Goal: Task Accomplishment & Management: Manage account settings

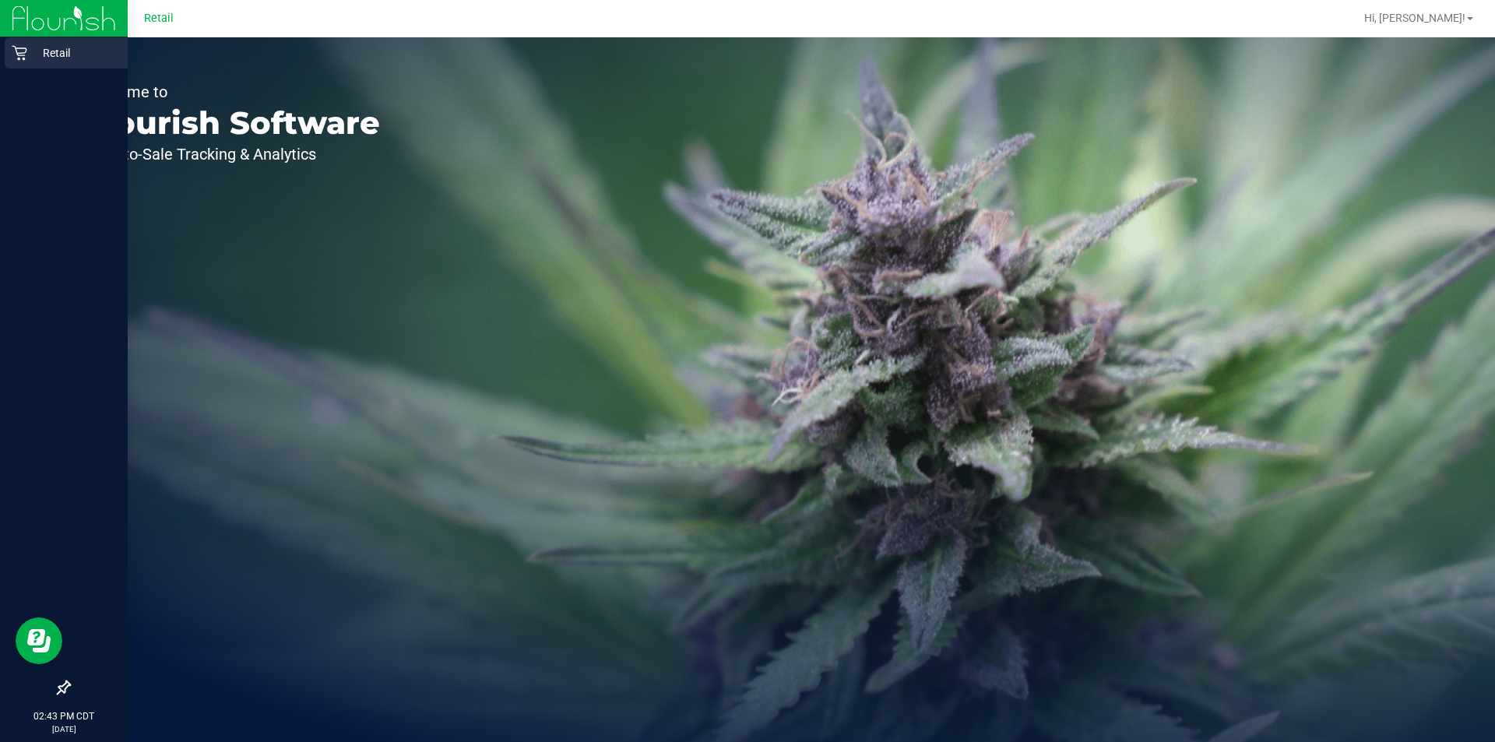
click at [16, 58] on icon at bounding box center [20, 53] width 16 height 16
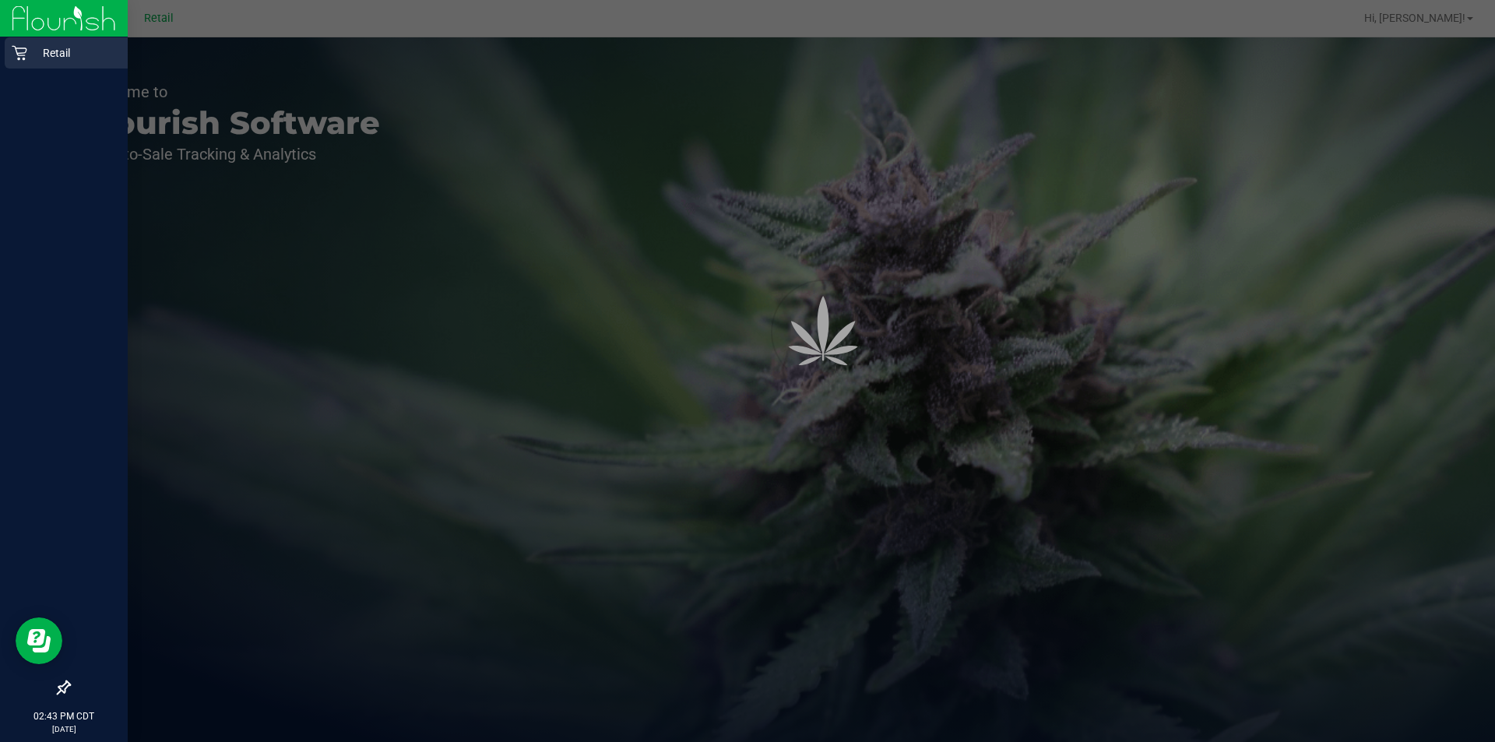
click at [54, 62] on p "Retail" at bounding box center [73, 53] width 93 height 19
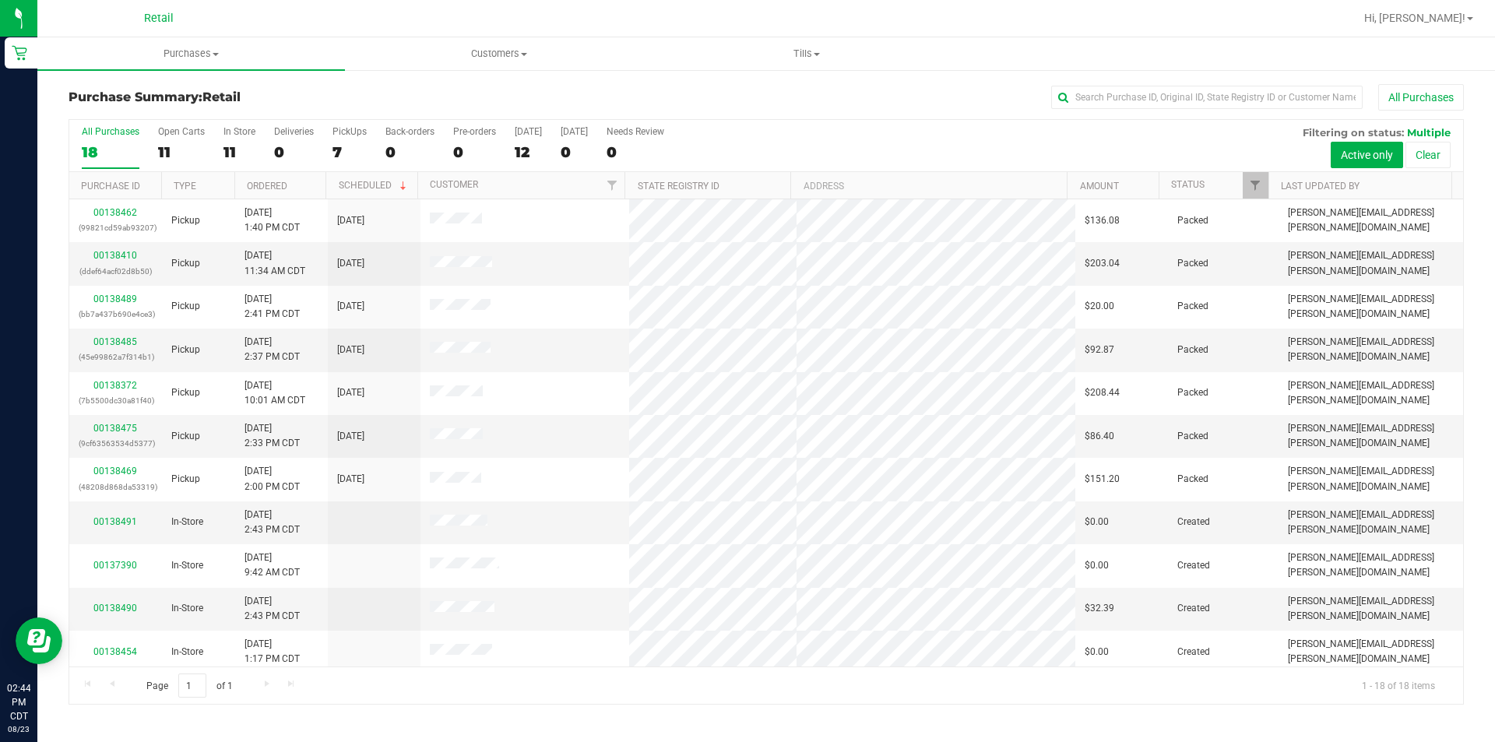
click at [297, 11] on div at bounding box center [817, 18] width 1076 height 30
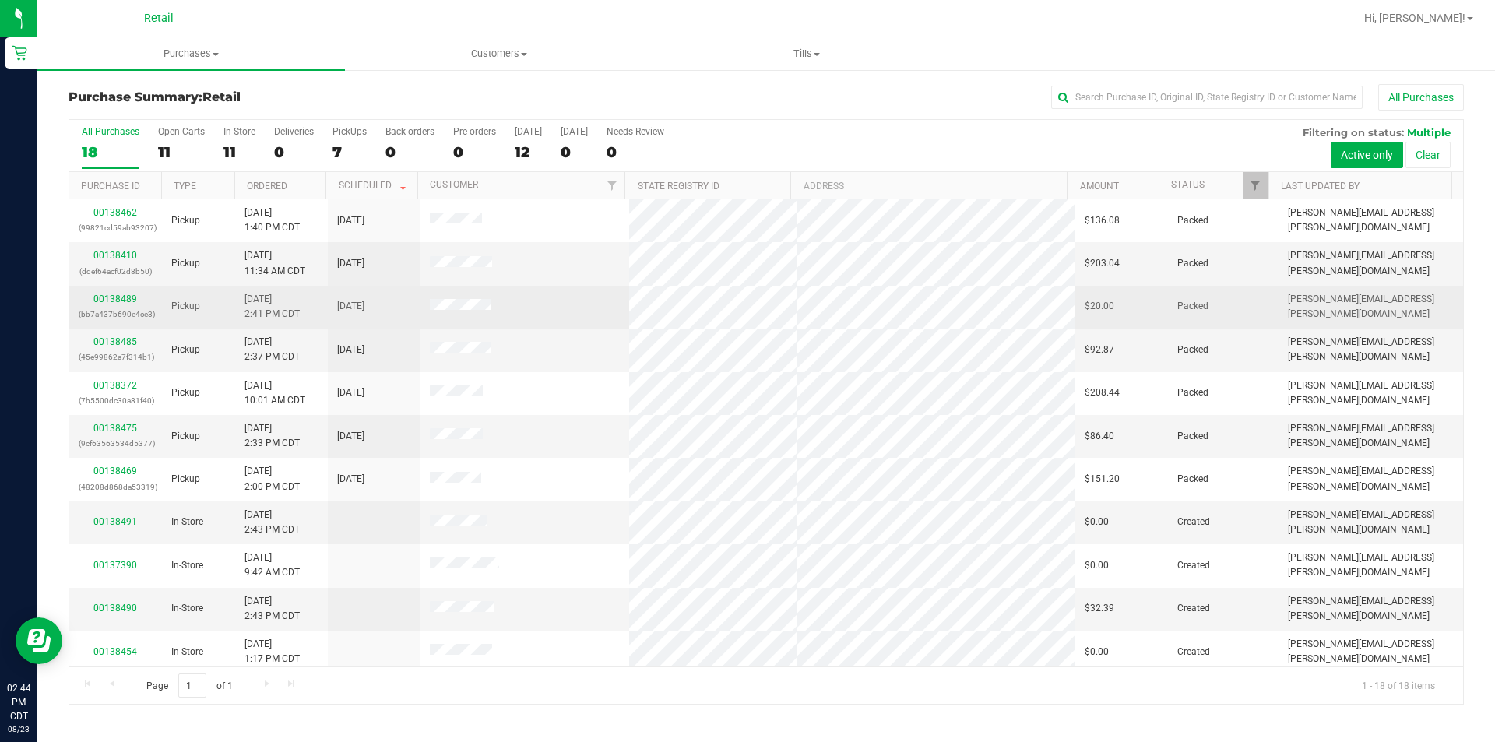
click at [118, 298] on link "00138489" at bounding box center [115, 299] width 44 height 11
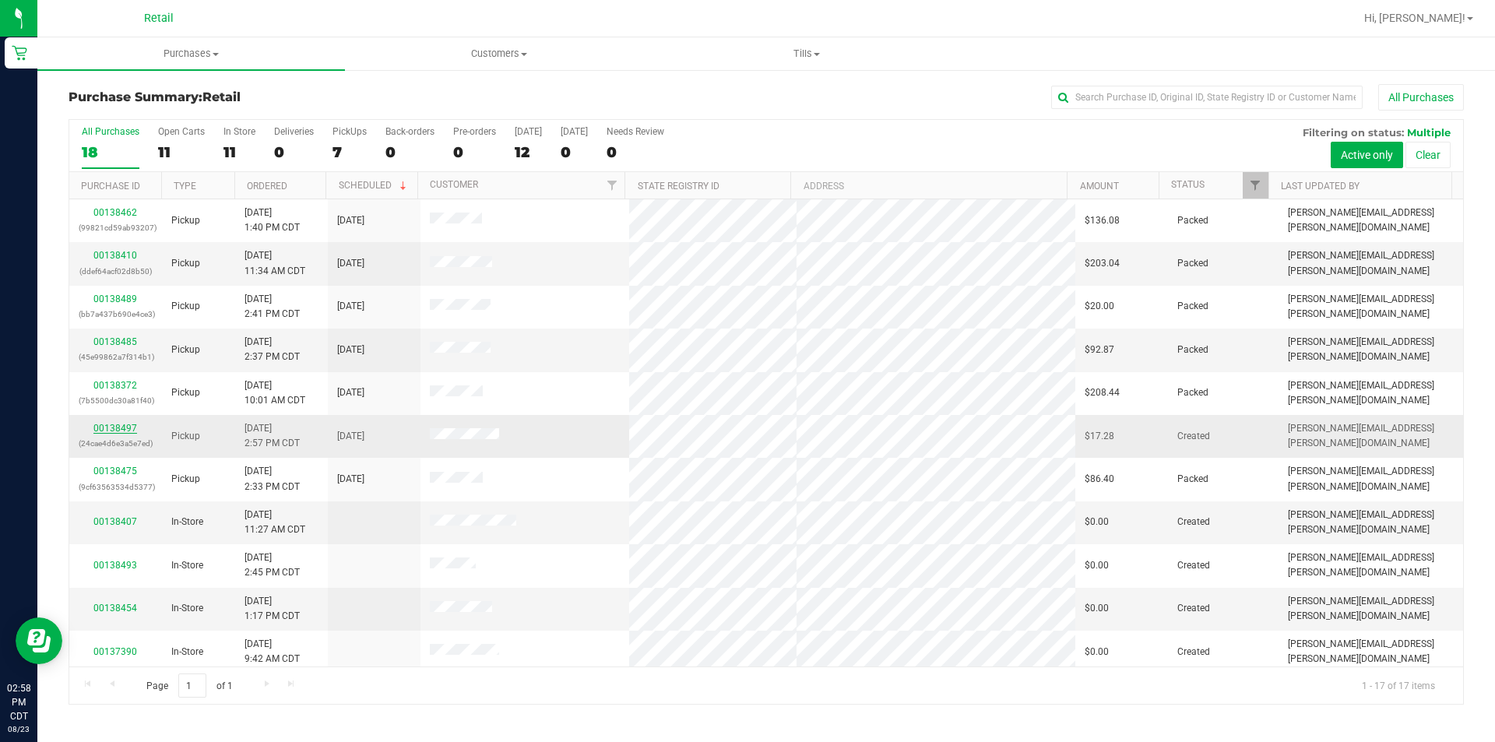
click at [110, 428] on link "00138497" at bounding box center [115, 428] width 44 height 11
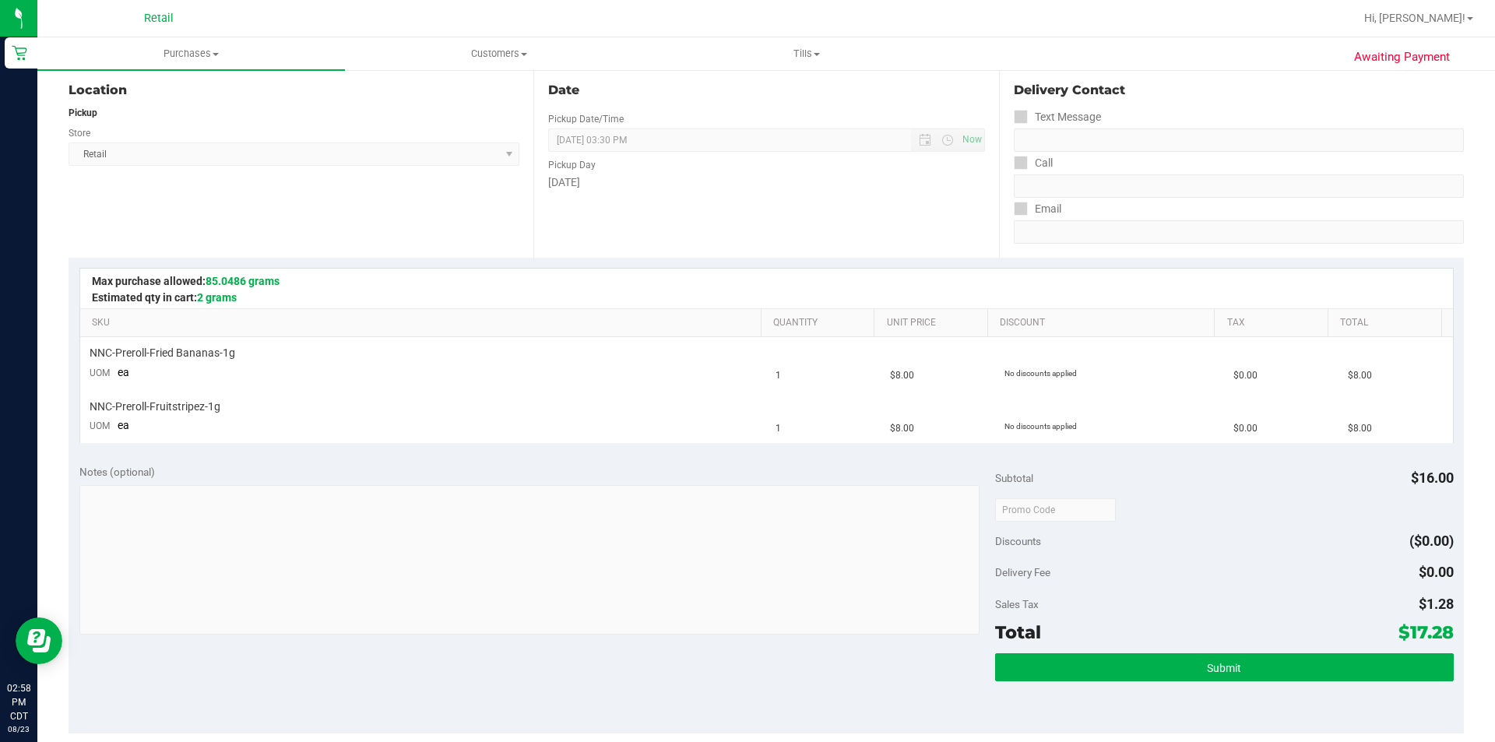
scroll to position [157, 0]
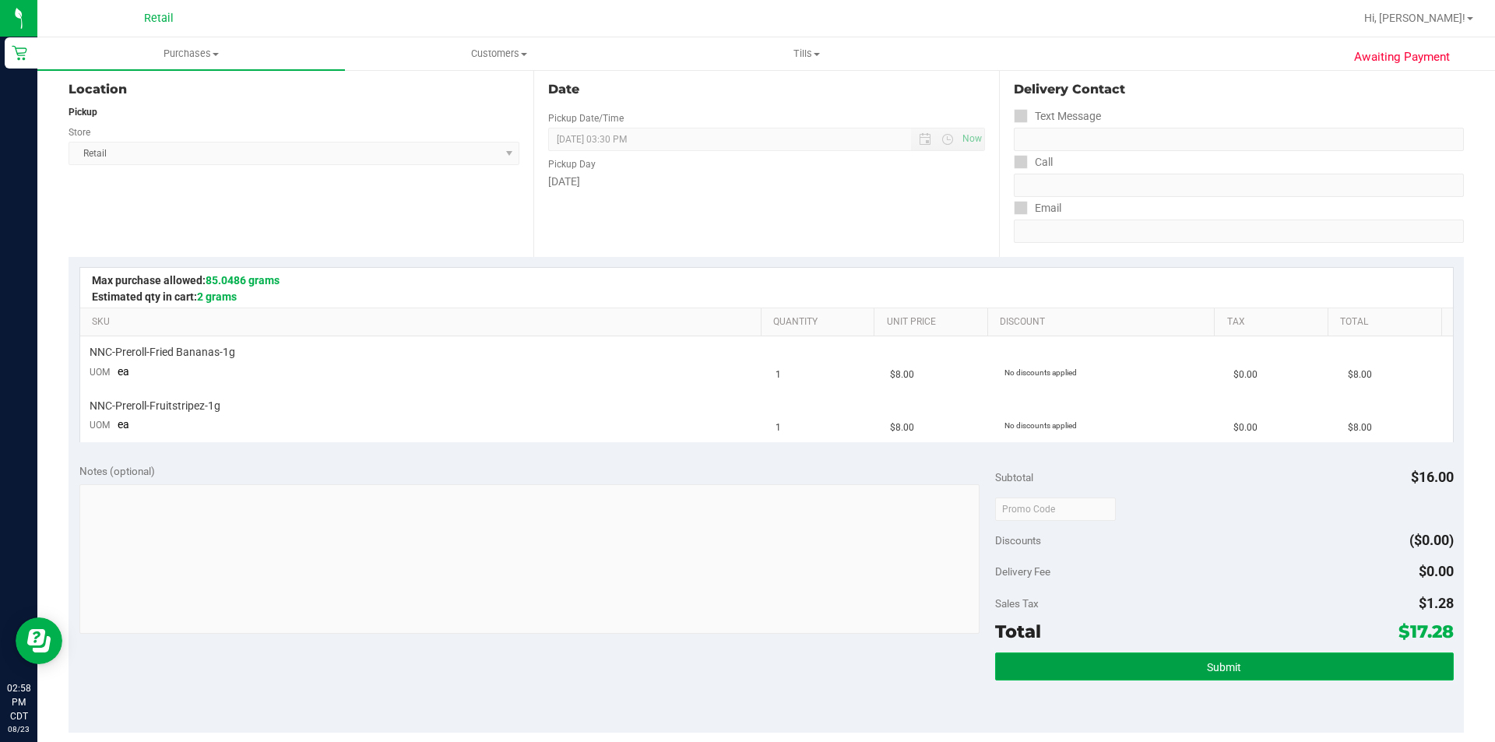
click at [1207, 672] on span "Submit" at bounding box center [1224, 667] width 34 height 12
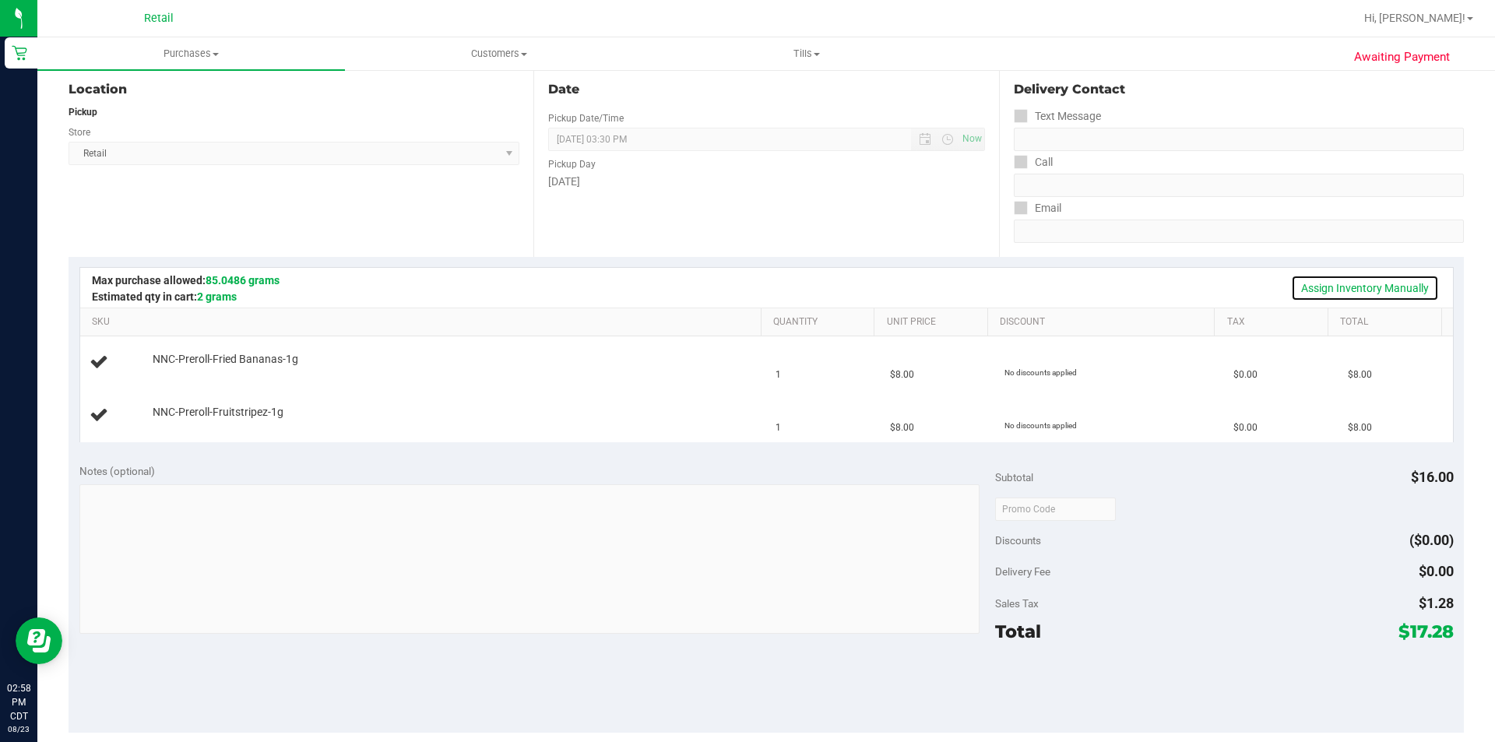
click at [1355, 286] on link "Assign Inventory Manually" at bounding box center [1365, 288] width 148 height 26
click at [181, 364] on div "Add Package" at bounding box center [453, 370] width 601 height 15
click at [188, 371] on link "Add Package" at bounding box center [181, 369] width 56 height 11
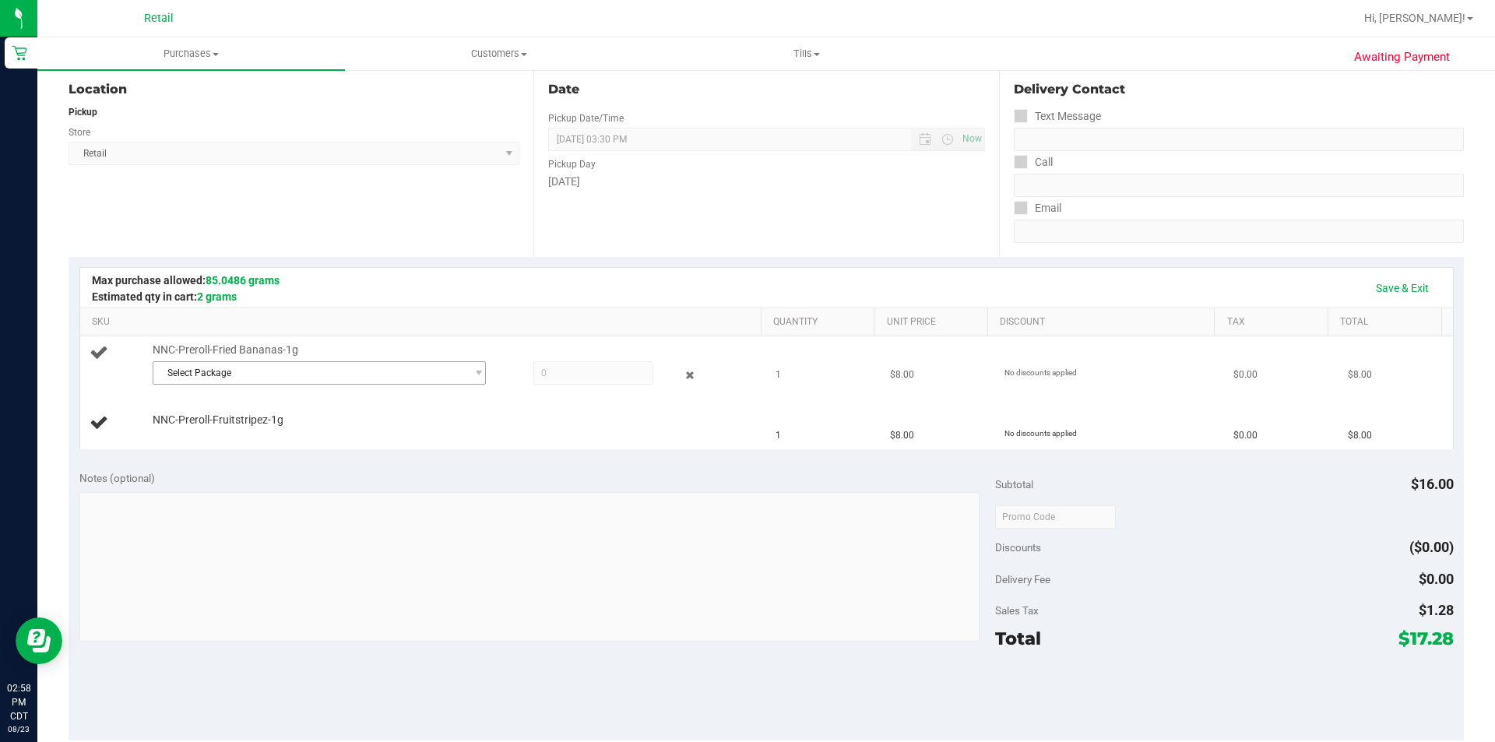
click at [247, 371] on span "Select Package" at bounding box center [309, 373] width 312 height 22
click at [266, 442] on span "SDNNCMF-20250819-001" at bounding box center [217, 437] width 110 height 11
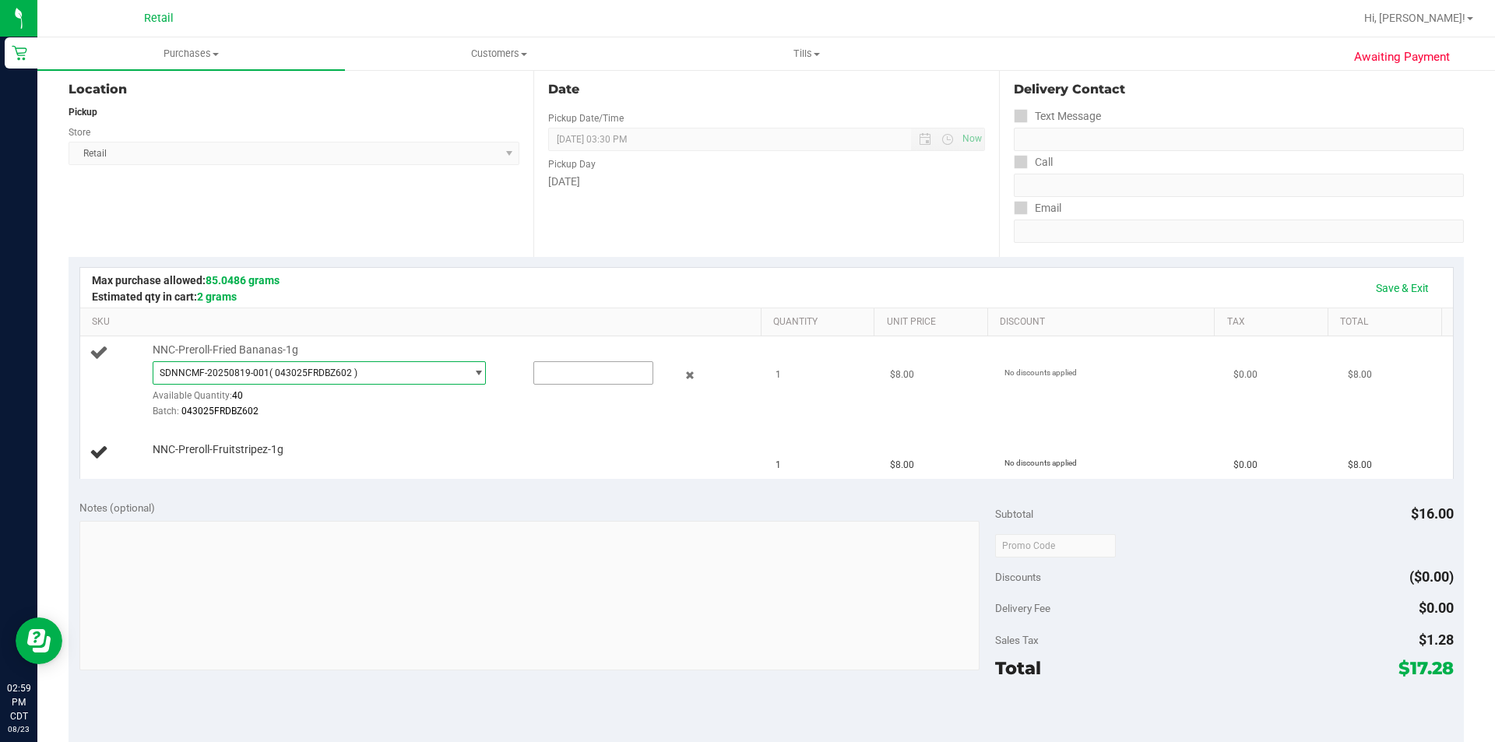
click at [586, 374] on input "text" at bounding box center [593, 373] width 118 height 22
type input "1"
click at [224, 449] on span "NNC-Preroll-Fruitstripez-1g" at bounding box center [218, 449] width 131 height 15
type input "1.0000"
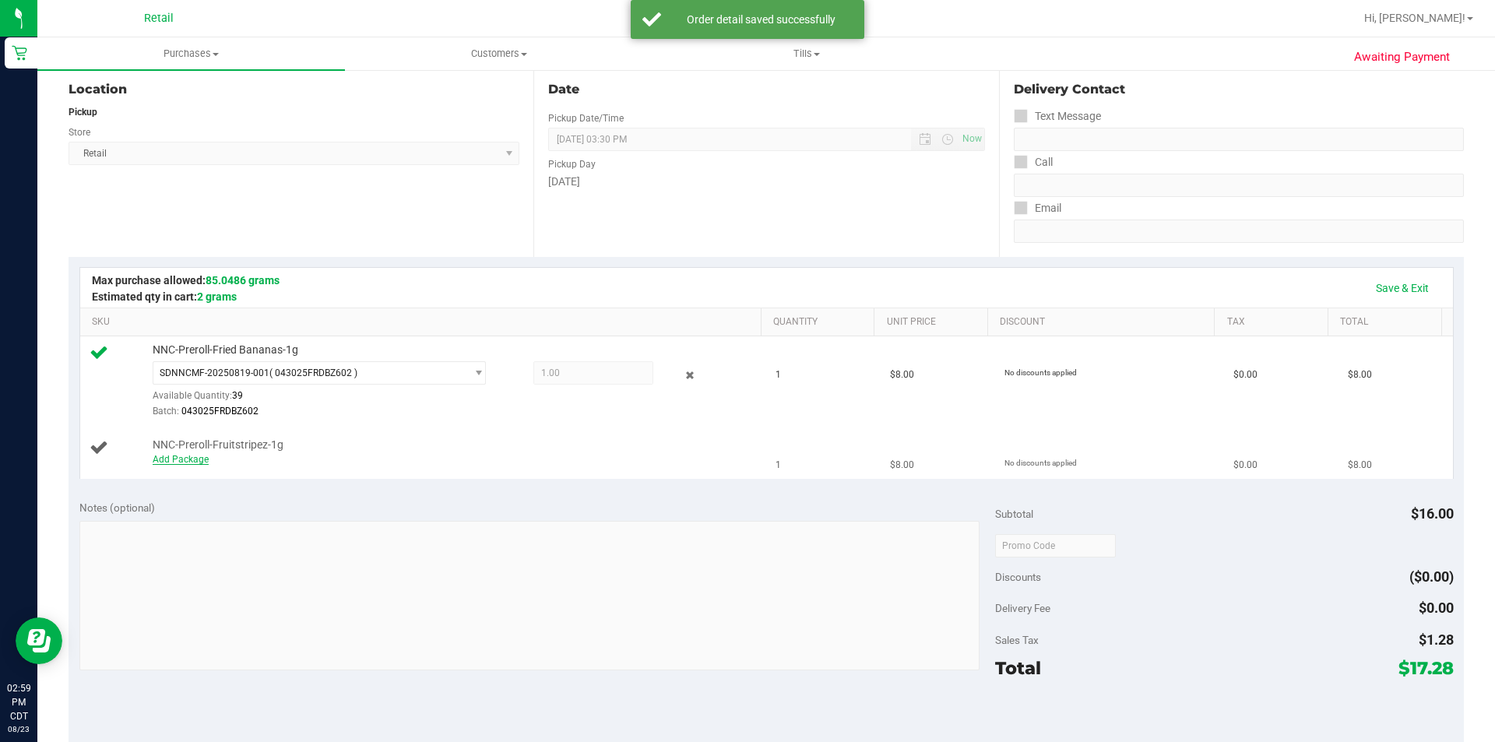
click at [187, 459] on link "Add Package" at bounding box center [181, 459] width 56 height 11
click at [308, 459] on span "Select Package" at bounding box center [309, 463] width 312 height 22
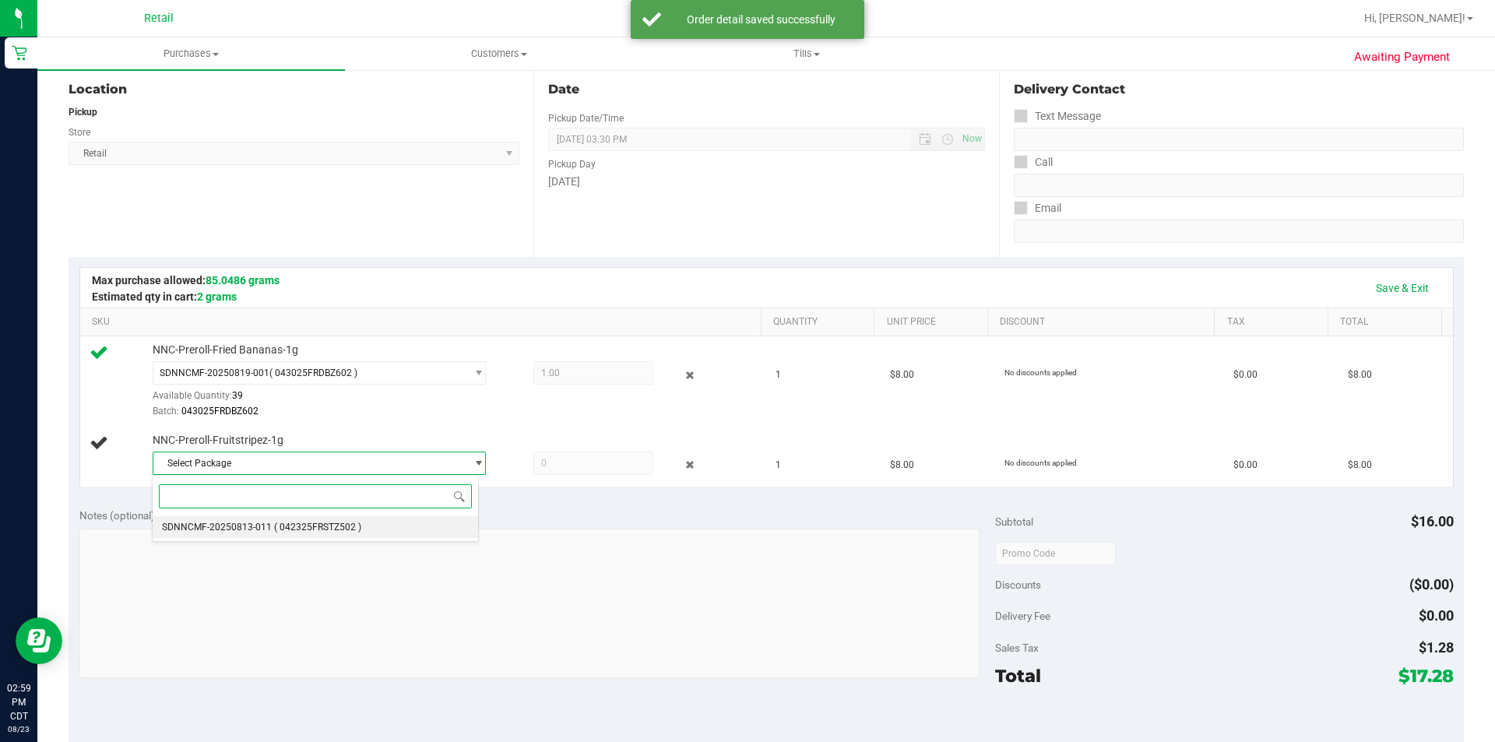
click at [357, 527] on span "( 042325FRSTZ502 )" at bounding box center [317, 527] width 87 height 11
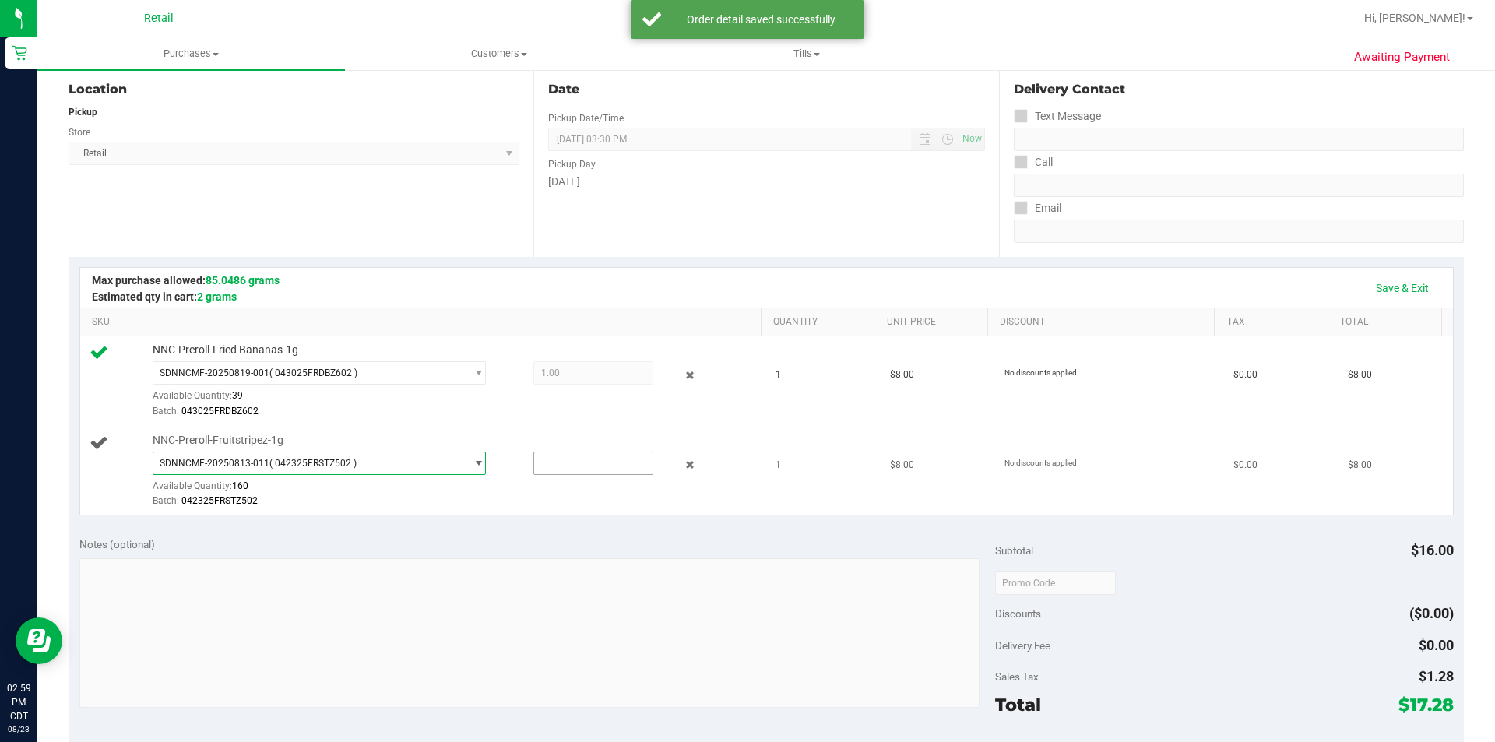
click at [577, 468] on input "text" at bounding box center [593, 463] width 118 height 22
type input "1"
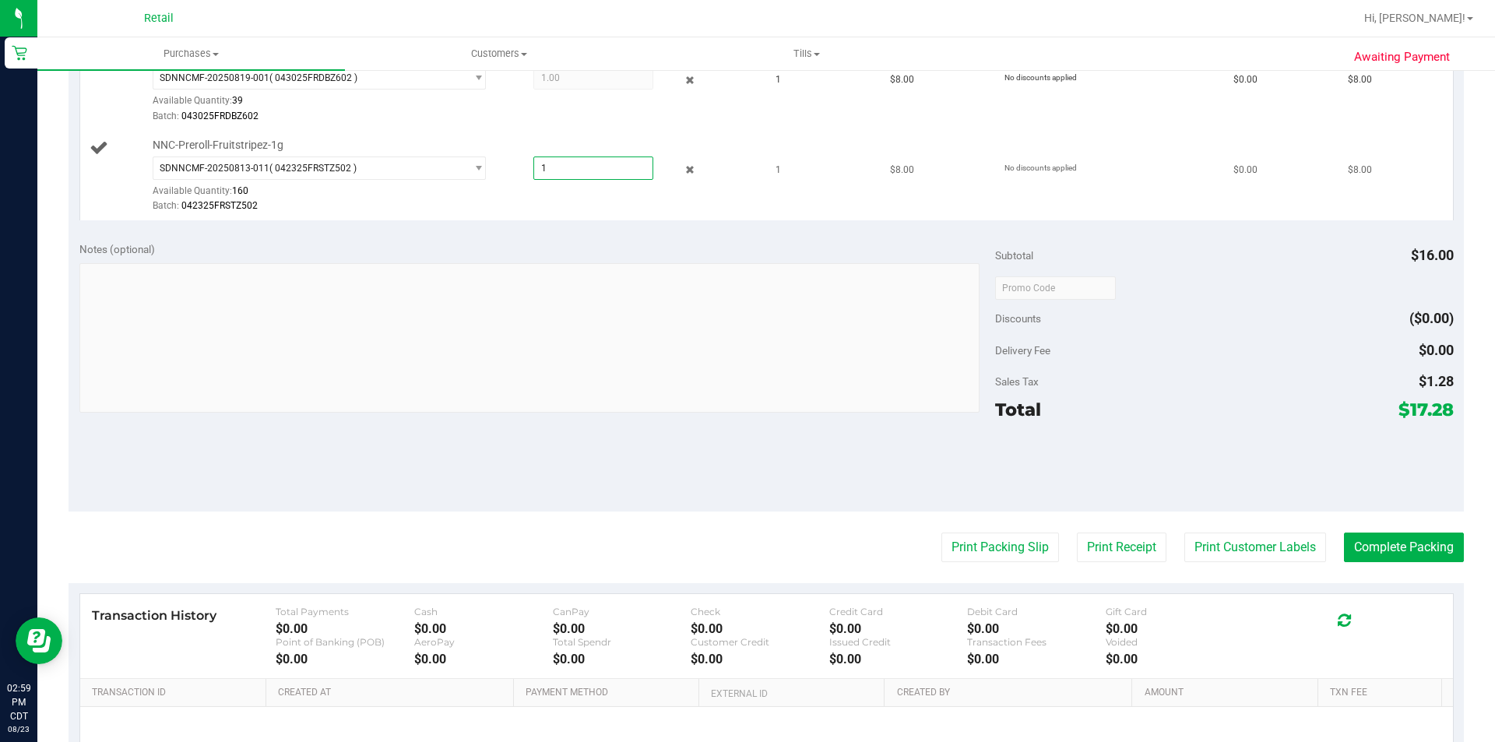
scroll to position [432, 0]
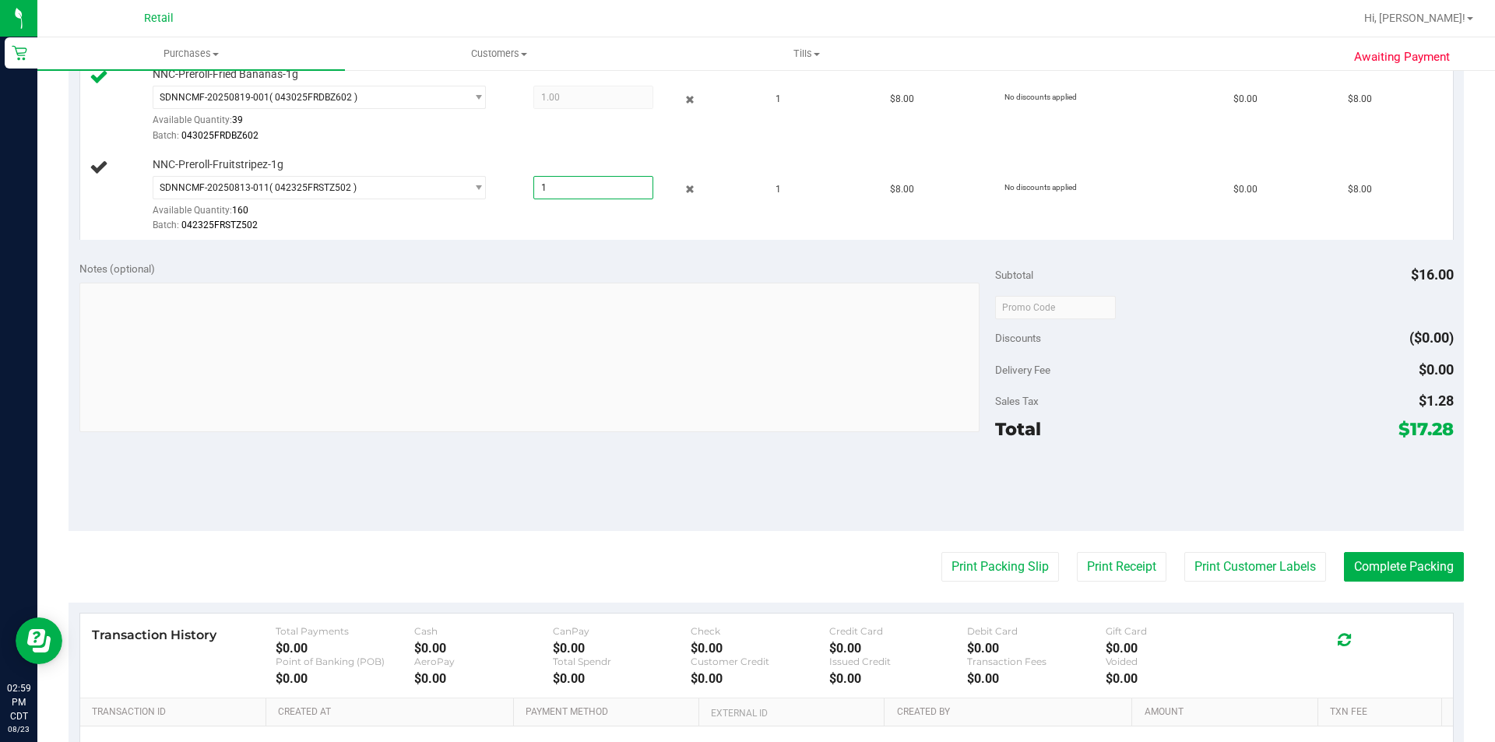
type input "1.0000"
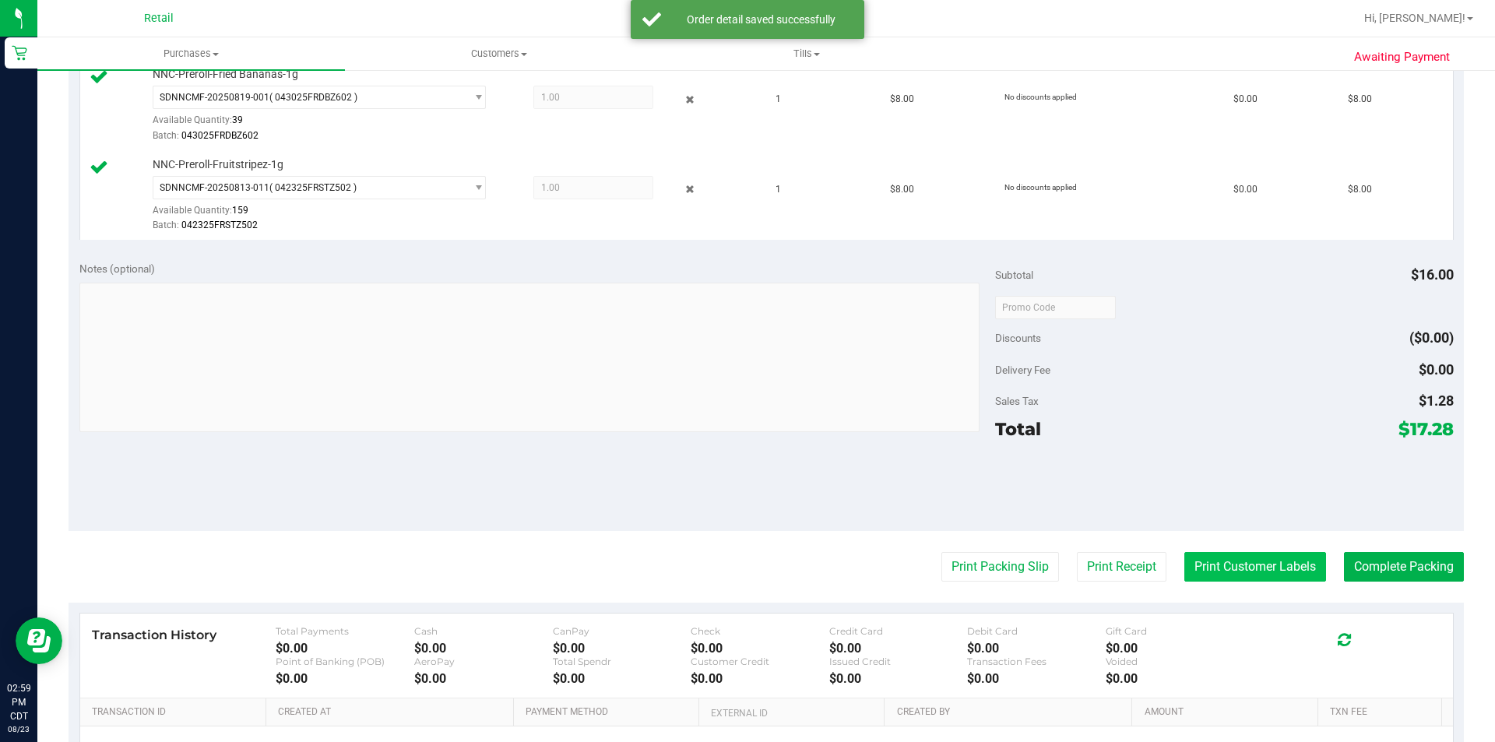
click at [1227, 568] on button "Print Customer Labels" at bounding box center [1256, 567] width 142 height 30
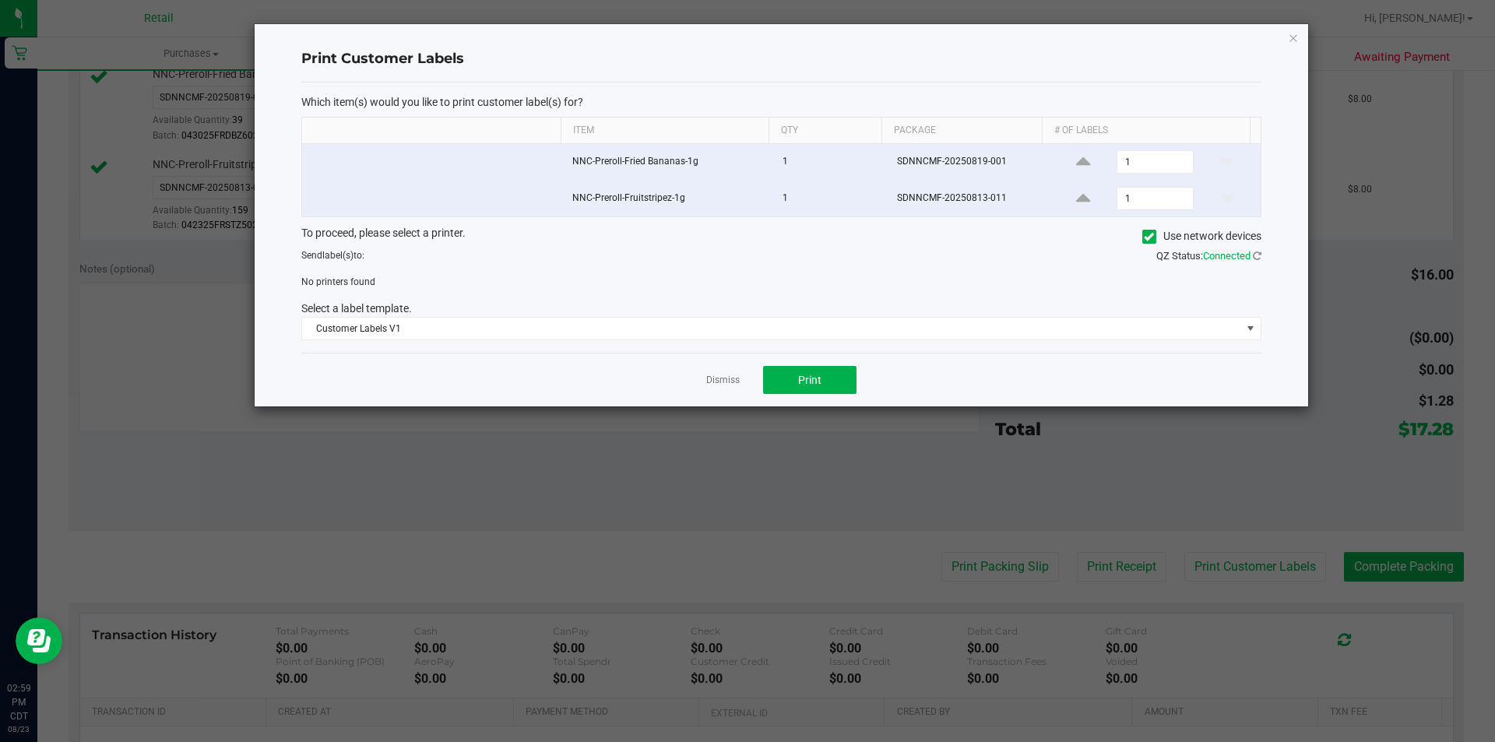
click at [1147, 237] on icon at bounding box center [1149, 237] width 10 height 0
click at [0, 0] on input "Use network devices" at bounding box center [0, 0] width 0 height 0
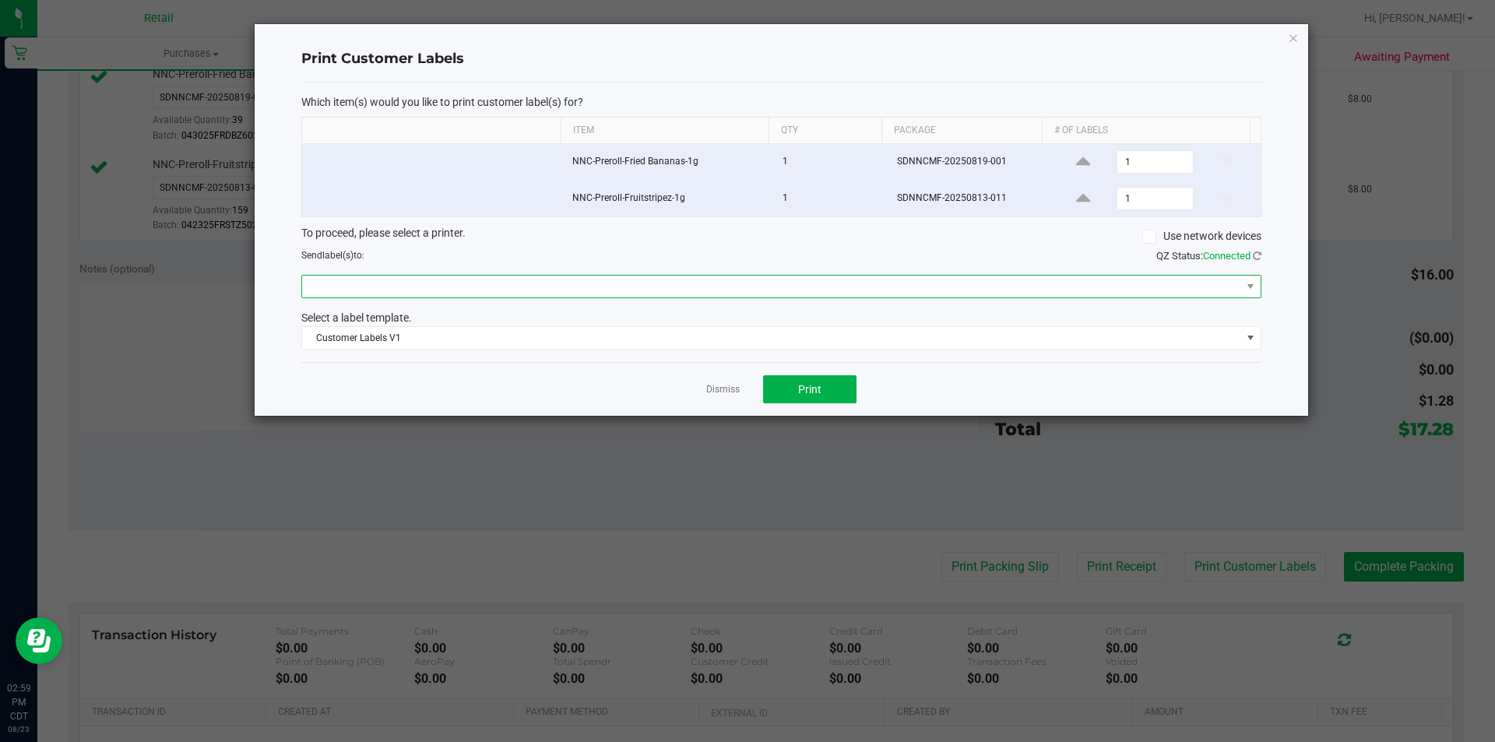
click at [1037, 290] on span at bounding box center [771, 287] width 939 height 22
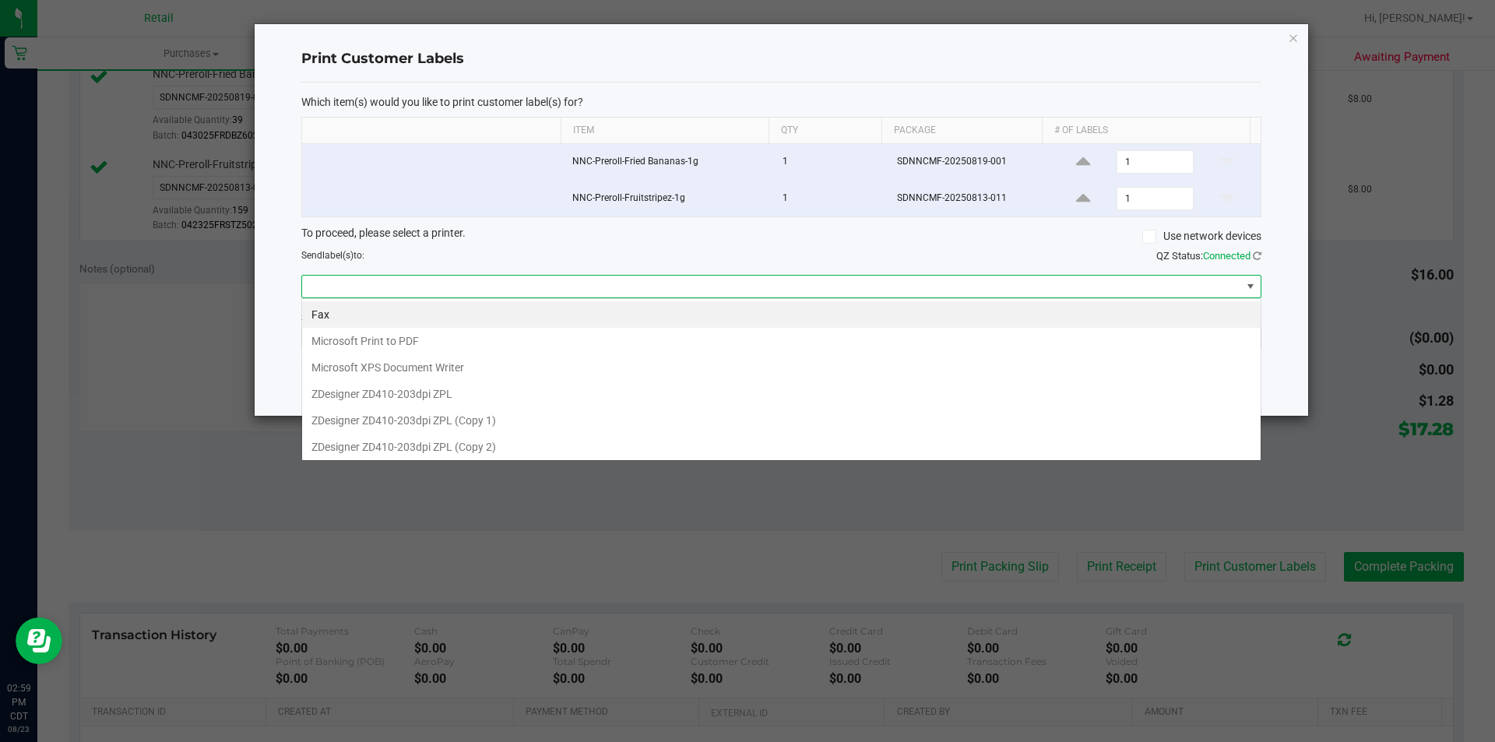
scroll to position [23, 959]
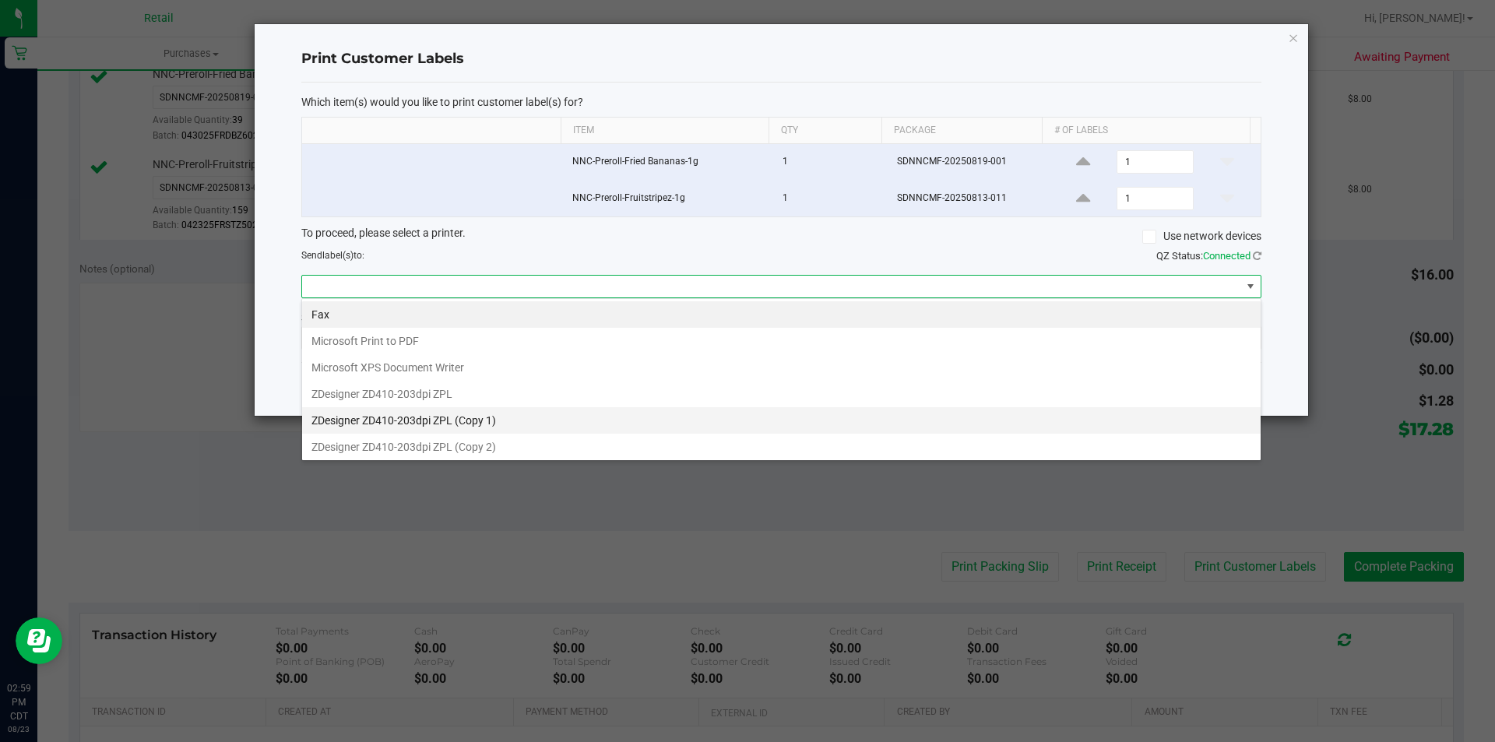
click at [485, 425] on 1\) "ZDesigner ZD410-203dpi ZPL (Copy 1)" at bounding box center [781, 420] width 959 height 26
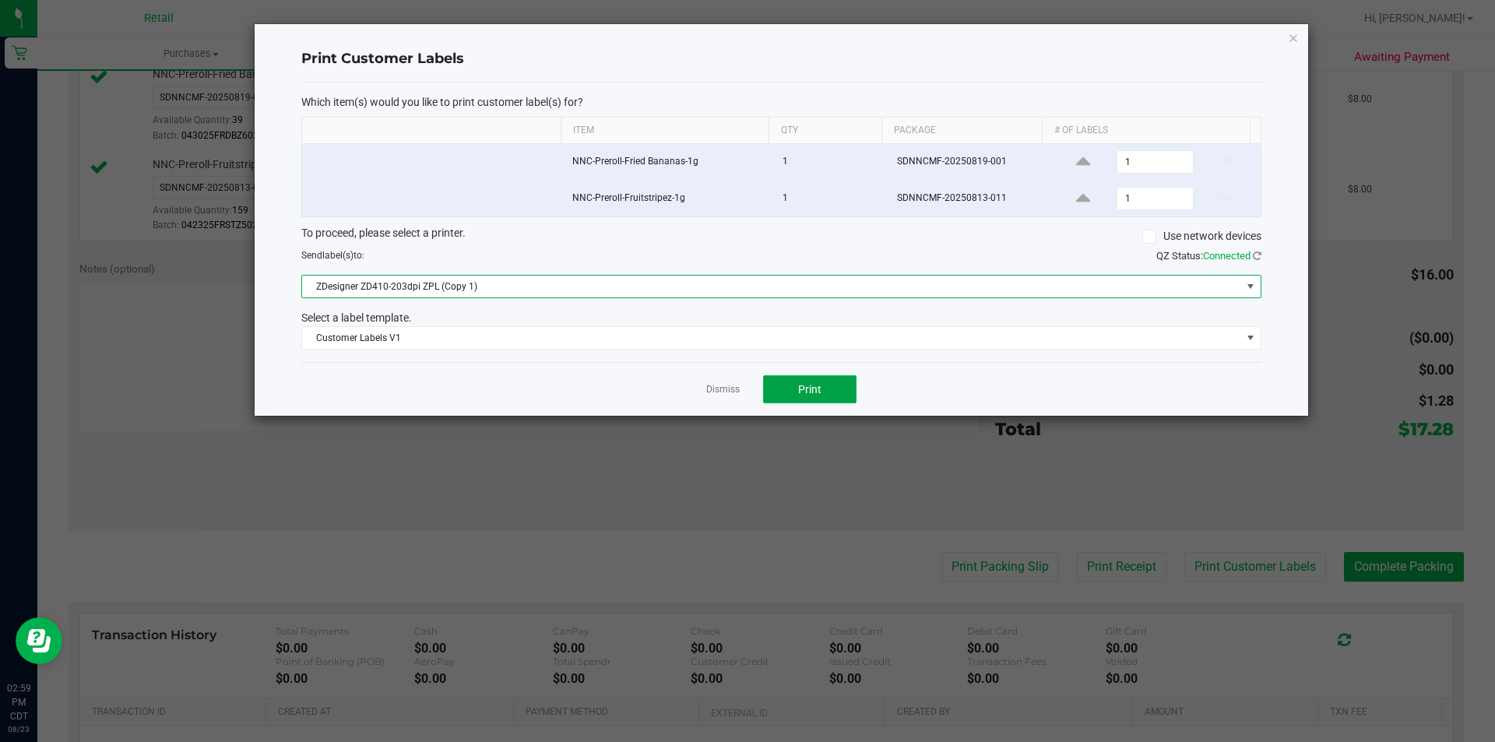
click at [818, 386] on span "Print" at bounding box center [809, 389] width 23 height 12
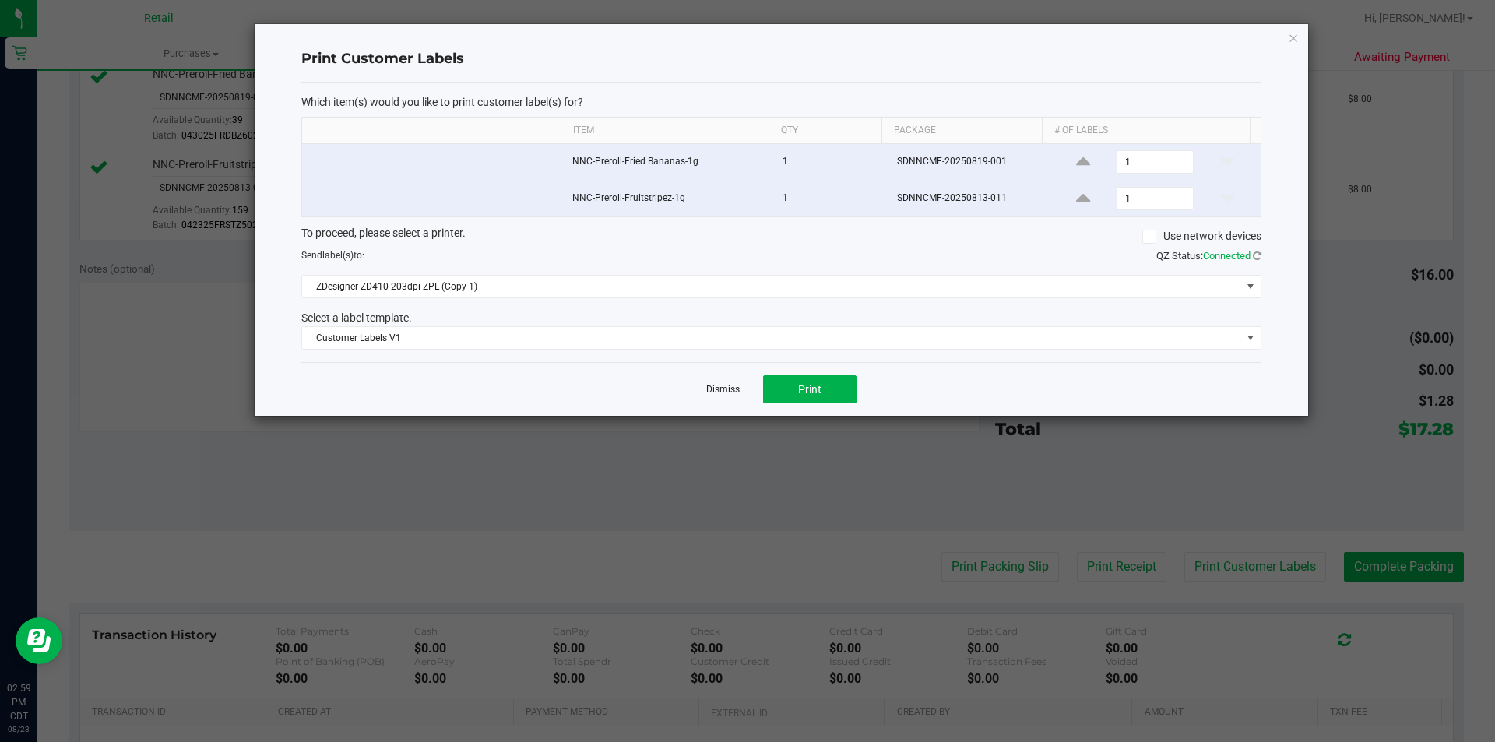
click at [716, 389] on link "Dismiss" at bounding box center [722, 389] width 33 height 13
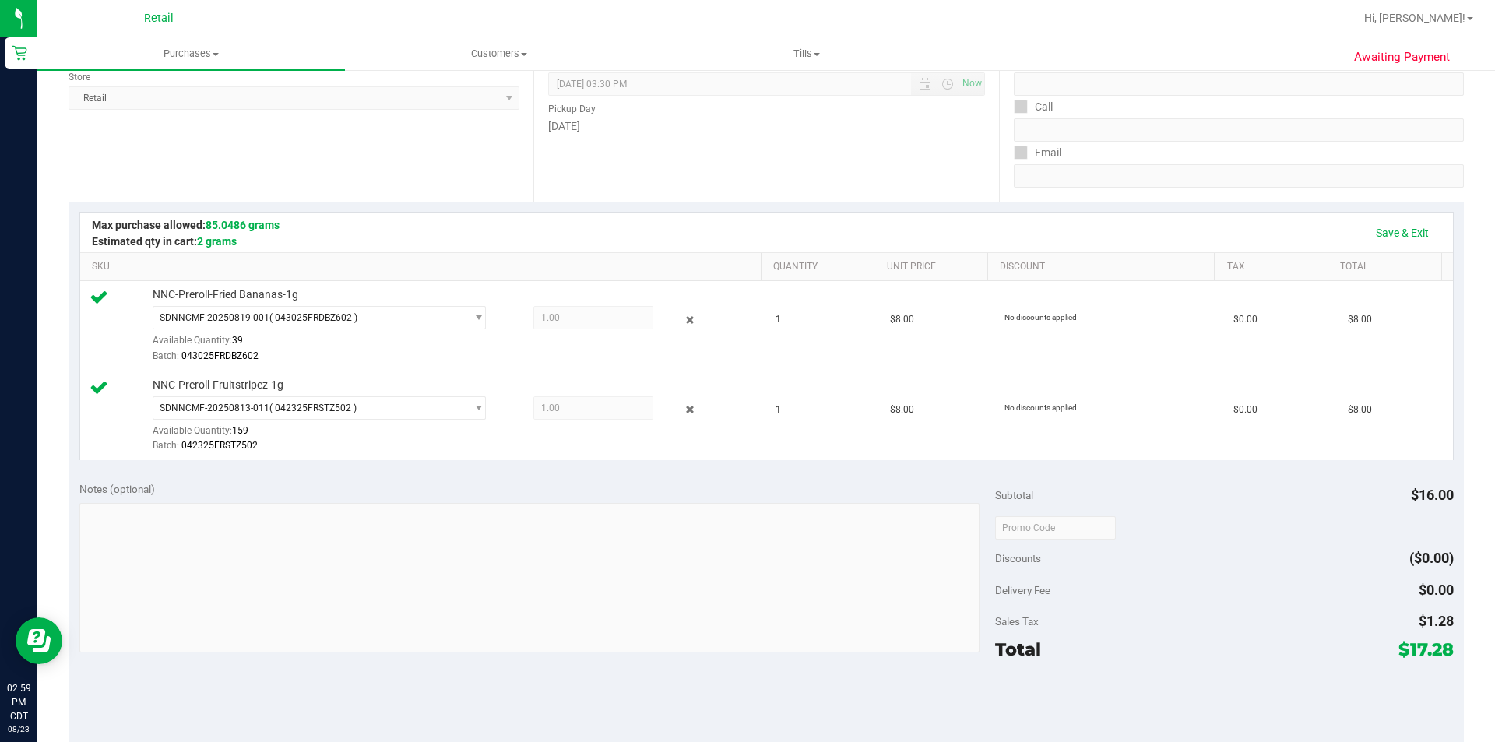
scroll to position [202, 0]
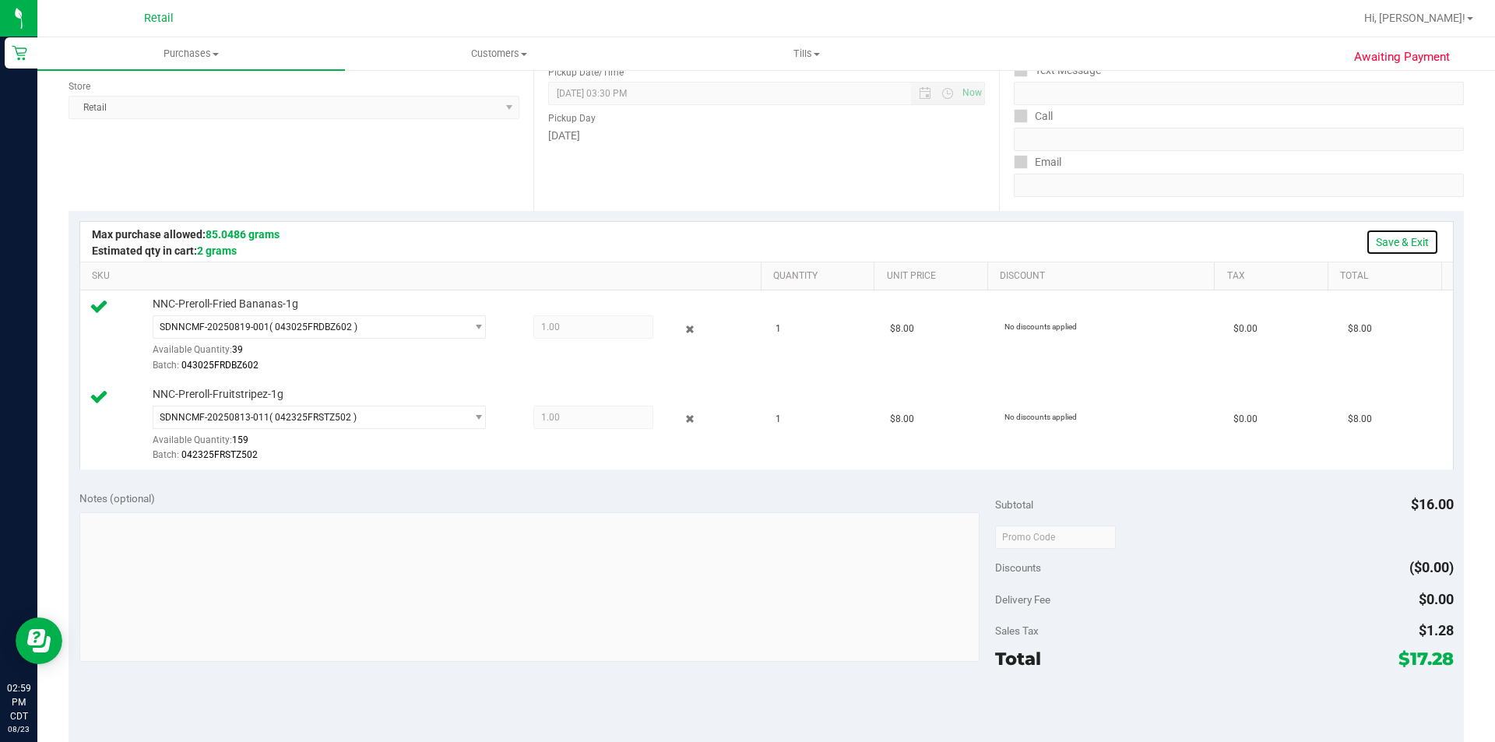
click at [1393, 235] on link "Save & Exit" at bounding box center [1402, 242] width 73 height 26
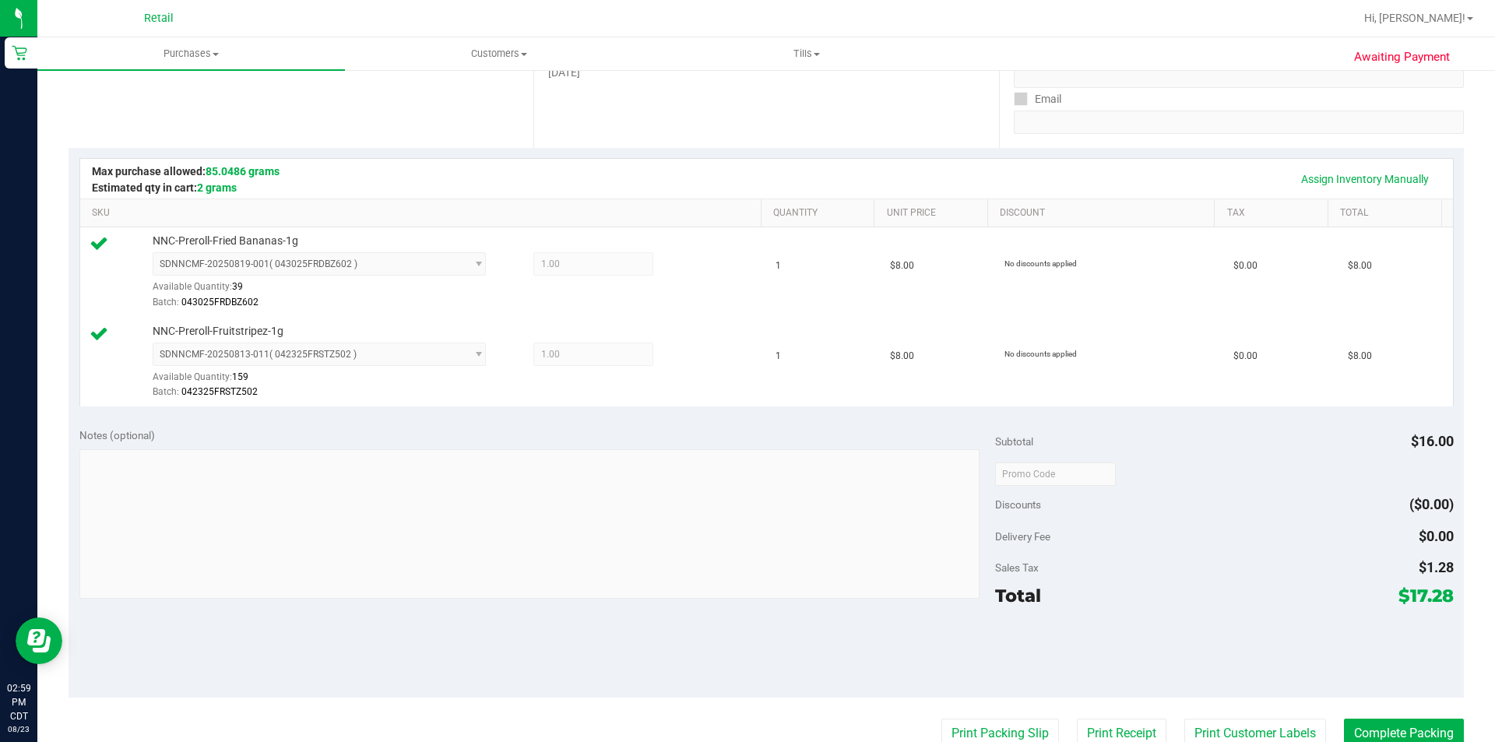
scroll to position [262, 0]
click at [1326, 182] on link "Assign Inventory Manually" at bounding box center [1365, 182] width 148 height 26
click at [572, 271] on span "1.00 1" at bounding box center [593, 266] width 120 height 23
click at [473, 267] on span "select" at bounding box center [479, 267] width 12 height 12
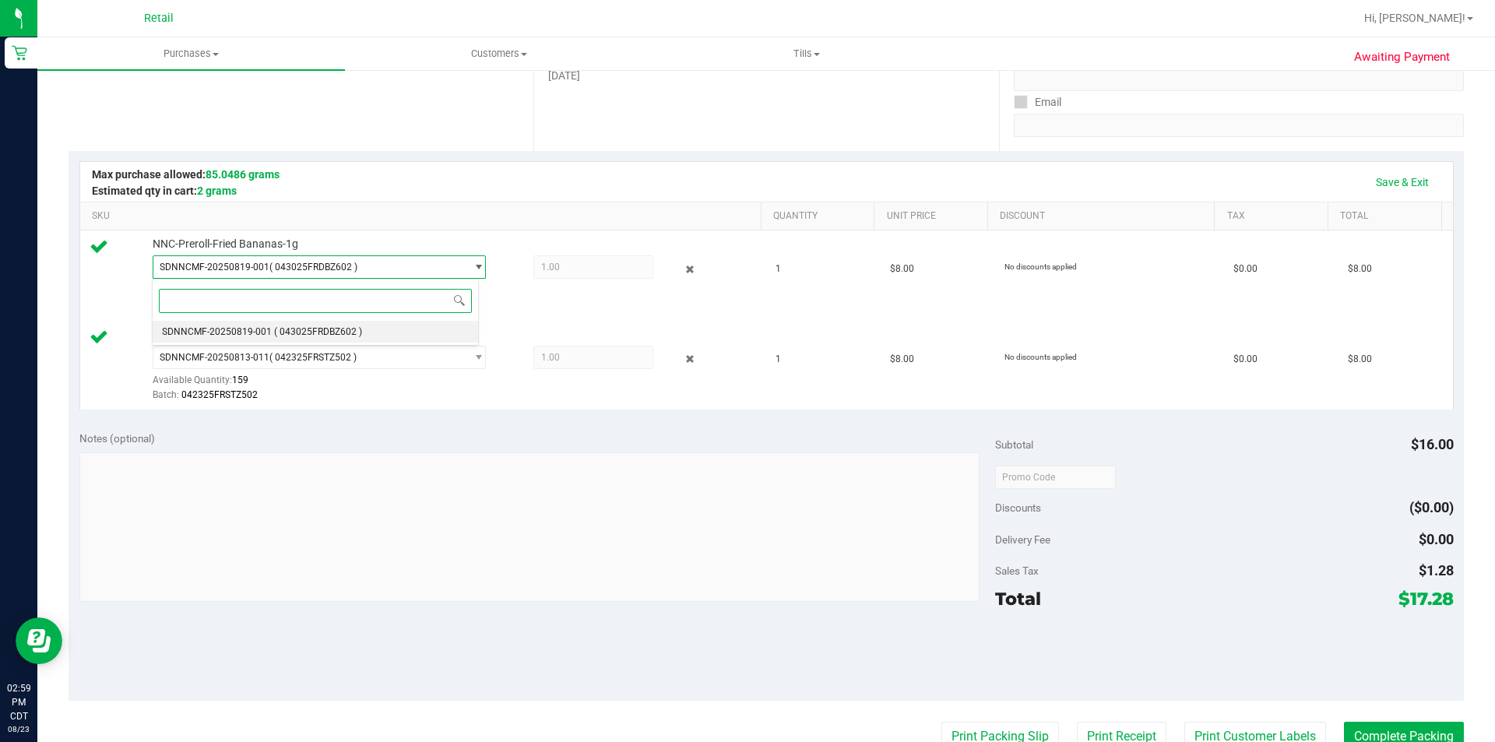
click at [389, 336] on li "SDNNCMF-20250819-001 ( 043025FRDBZ602 )" at bounding box center [316, 332] width 326 height 22
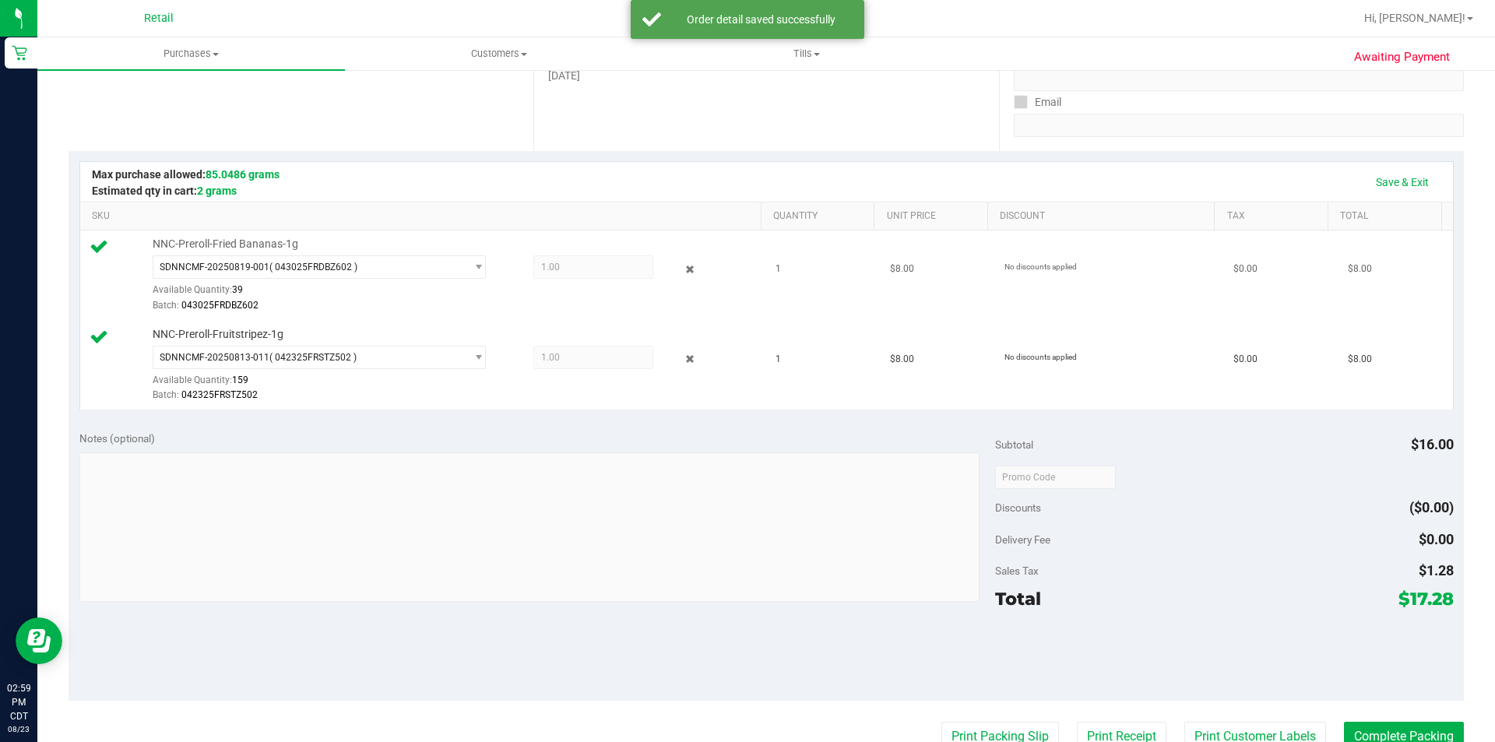
click at [558, 273] on span "1.00 1" at bounding box center [593, 266] width 120 height 23
click at [473, 267] on span "select" at bounding box center [479, 267] width 12 height 12
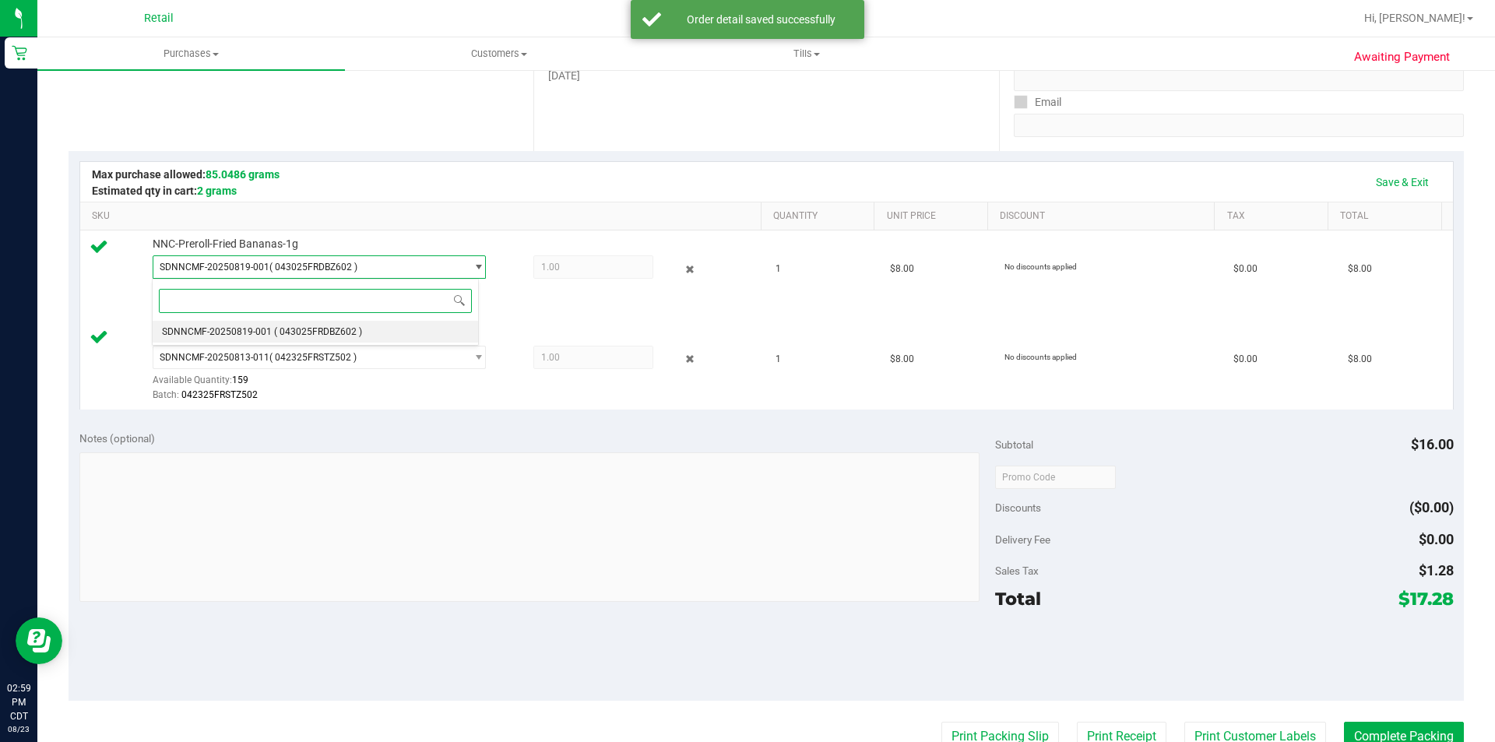
click at [449, 337] on li "SDNNCMF-20250819-001 ( 043025FRDBZ602 )" at bounding box center [316, 332] width 326 height 22
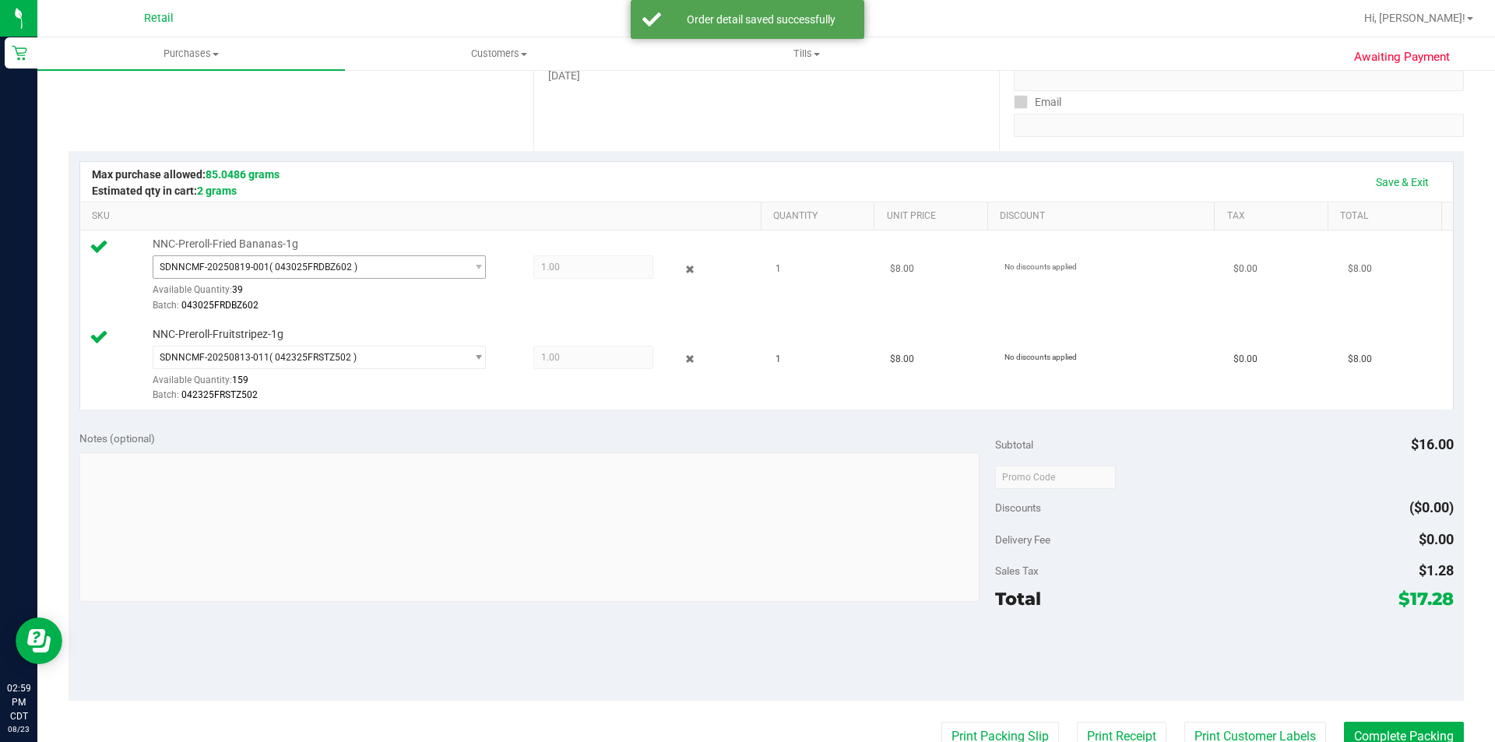
click at [443, 269] on span "SDNNCMF-20250819-001 ( 043025FRDBZ602 )" at bounding box center [309, 267] width 312 height 22
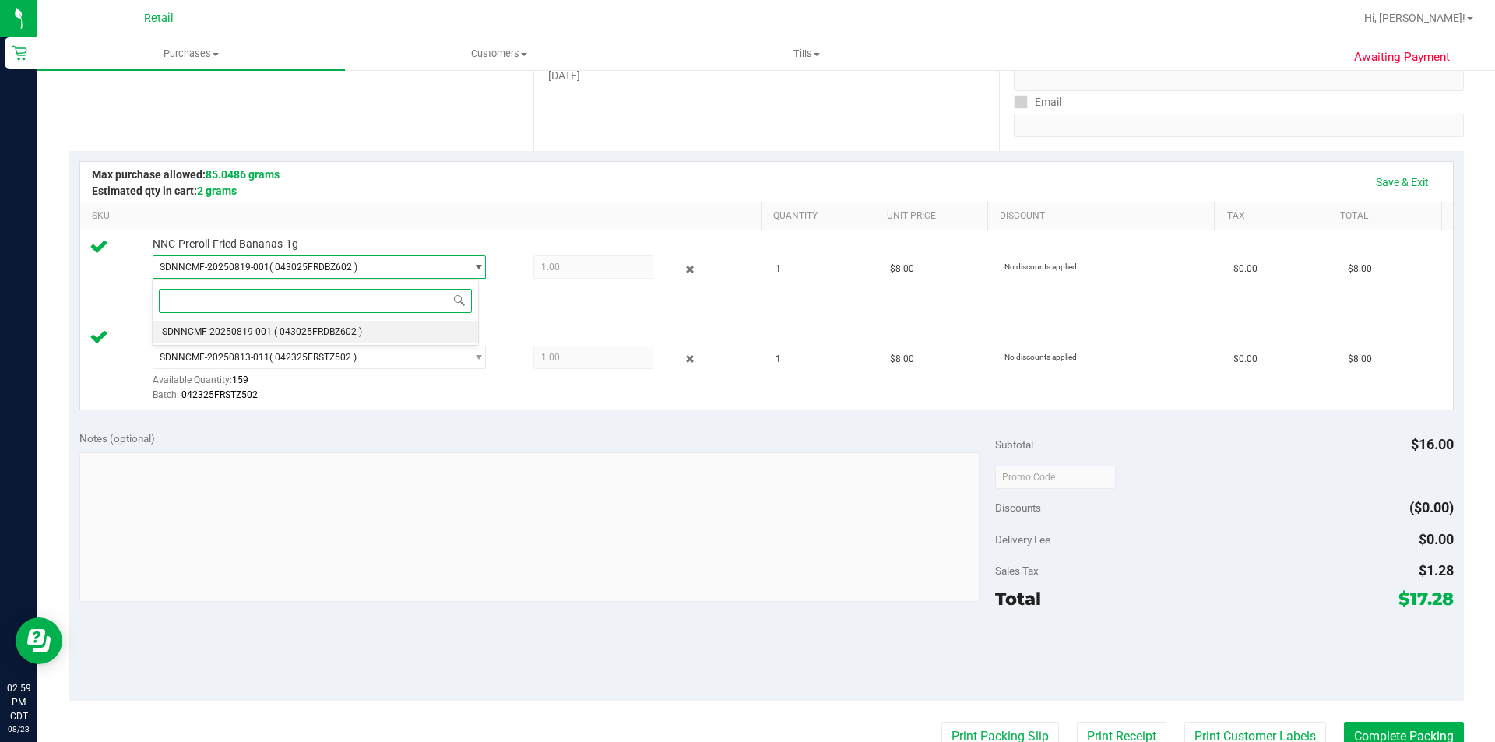
click at [422, 321] on li "SDNNCMF-20250819-001 ( 043025FRDBZ602 )" at bounding box center [316, 332] width 326 height 22
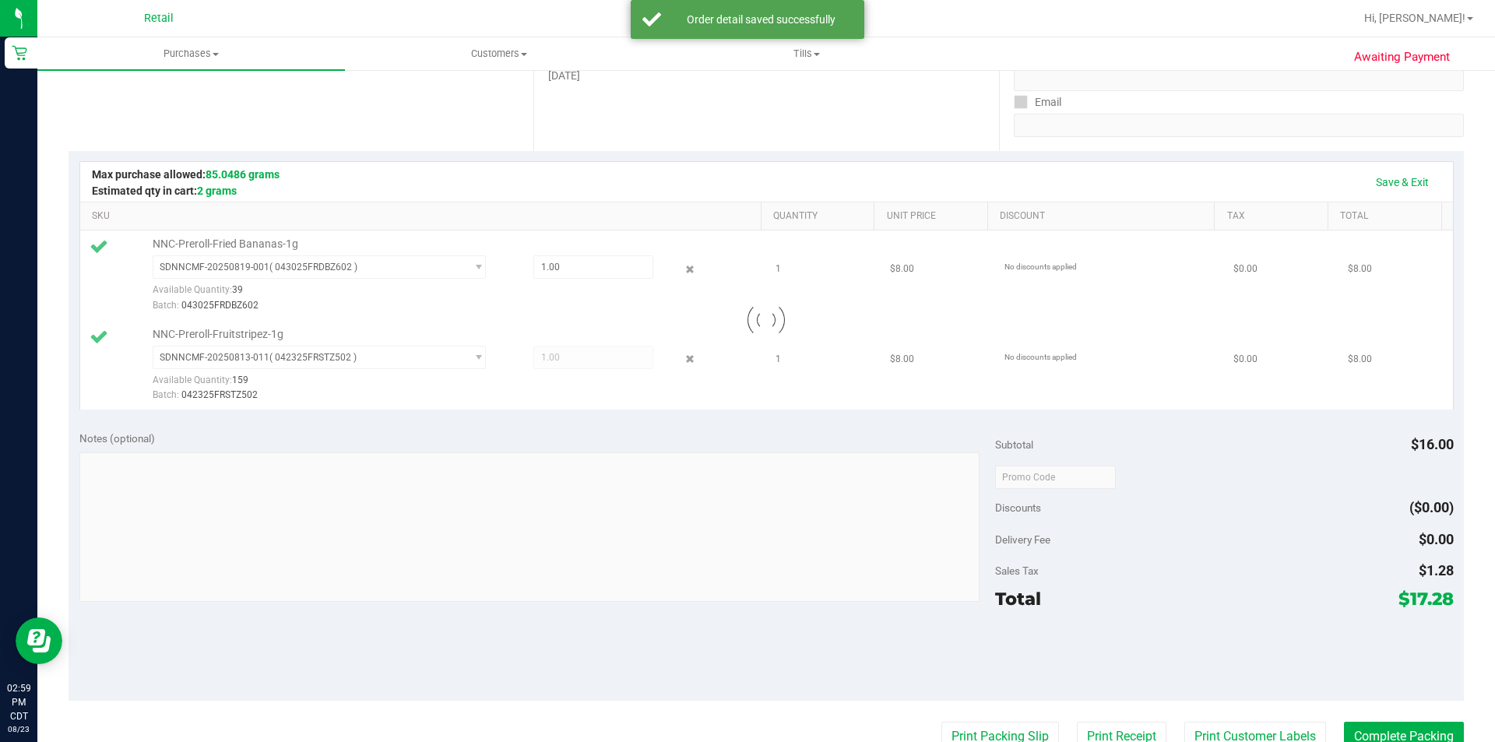
click at [562, 269] on div at bounding box center [766, 320] width 1373 height 179
click at [681, 294] on div "SDNNCMF-20250819-001 ( 043025FRDBZ602 ) SDNNCMF-20250819-001 Available Quantity…" at bounding box center [453, 283] width 601 height 57
click at [682, 269] on icon at bounding box center [690, 269] width 16 height 18
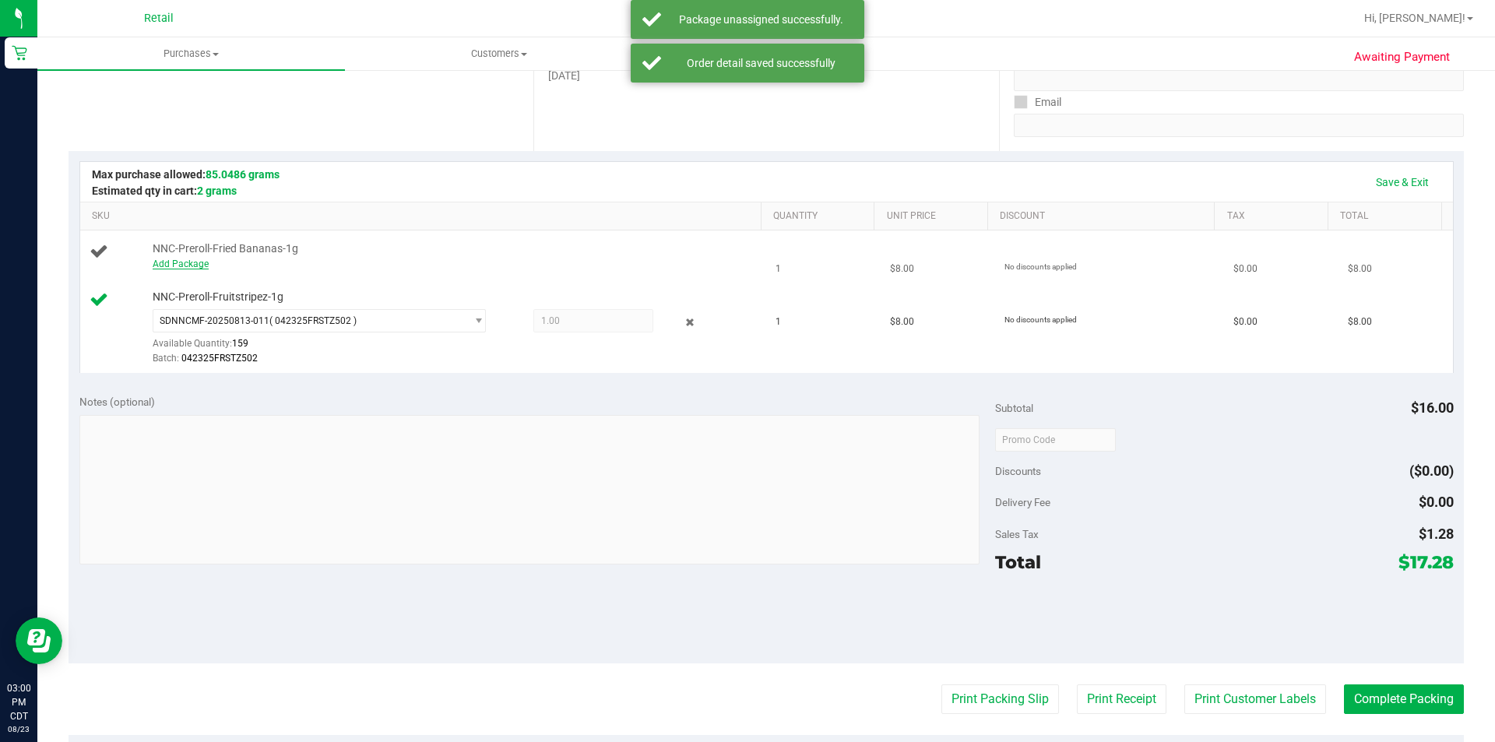
click at [191, 264] on link "Add Package" at bounding box center [181, 264] width 56 height 11
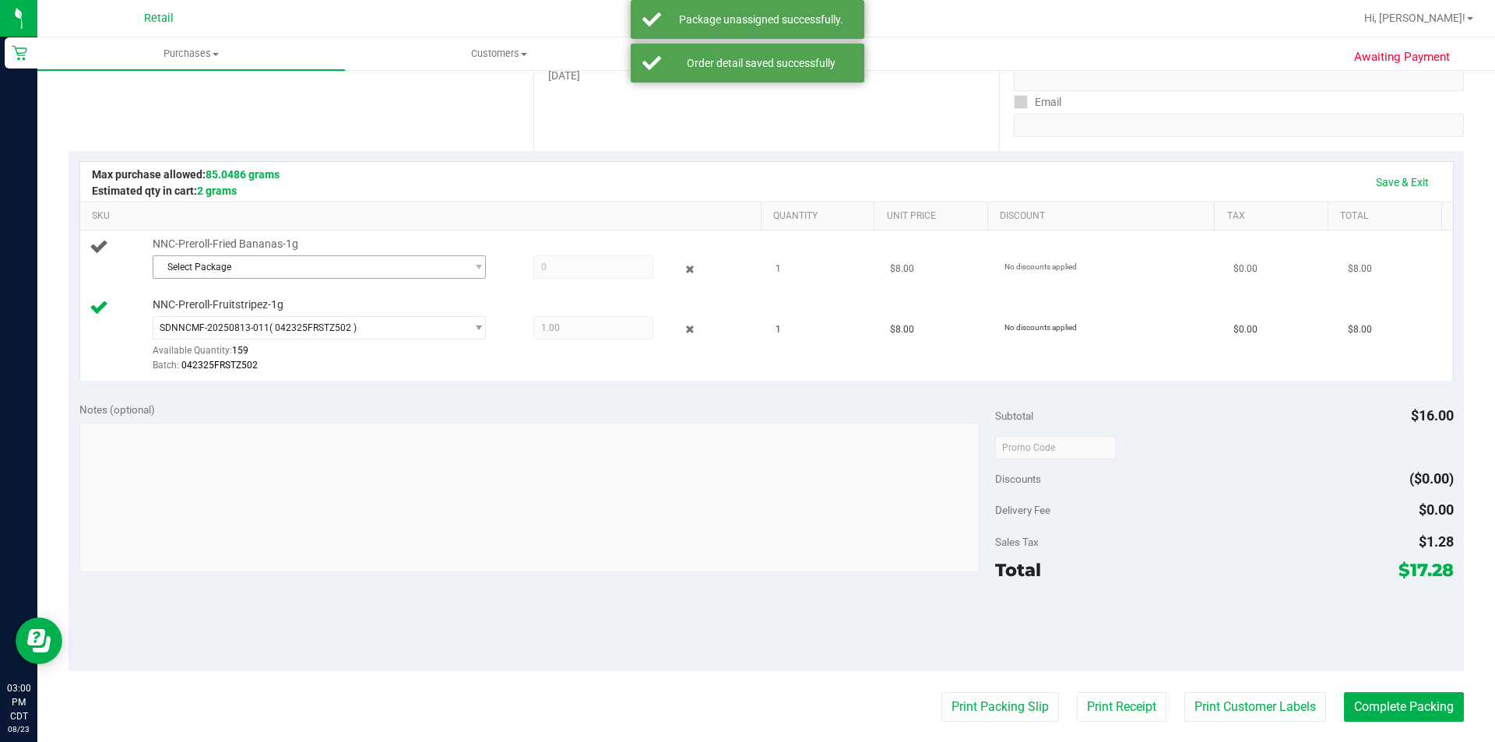
click at [373, 268] on span "Select Package" at bounding box center [309, 267] width 312 height 22
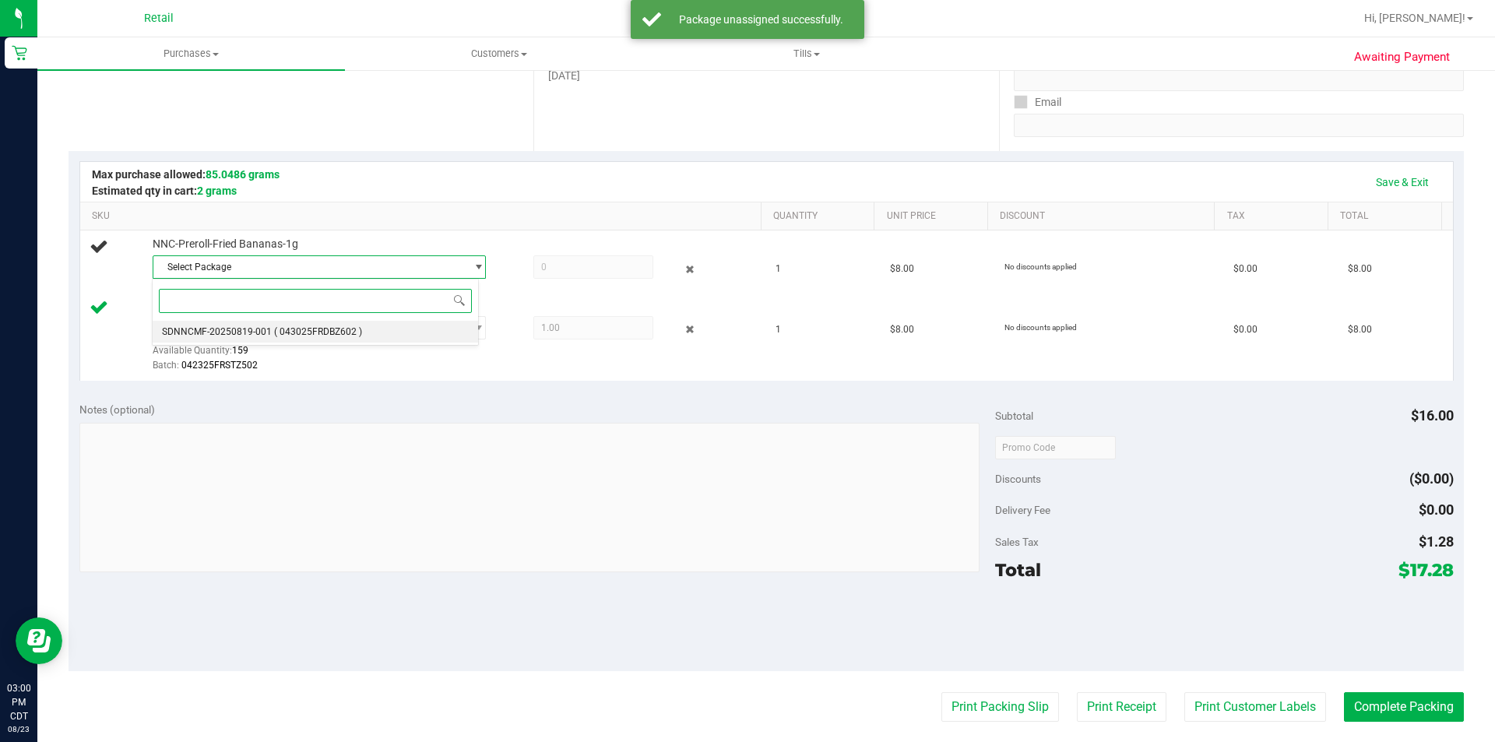
click at [345, 329] on span "( 043025FRDBZ602 )" at bounding box center [318, 331] width 88 height 11
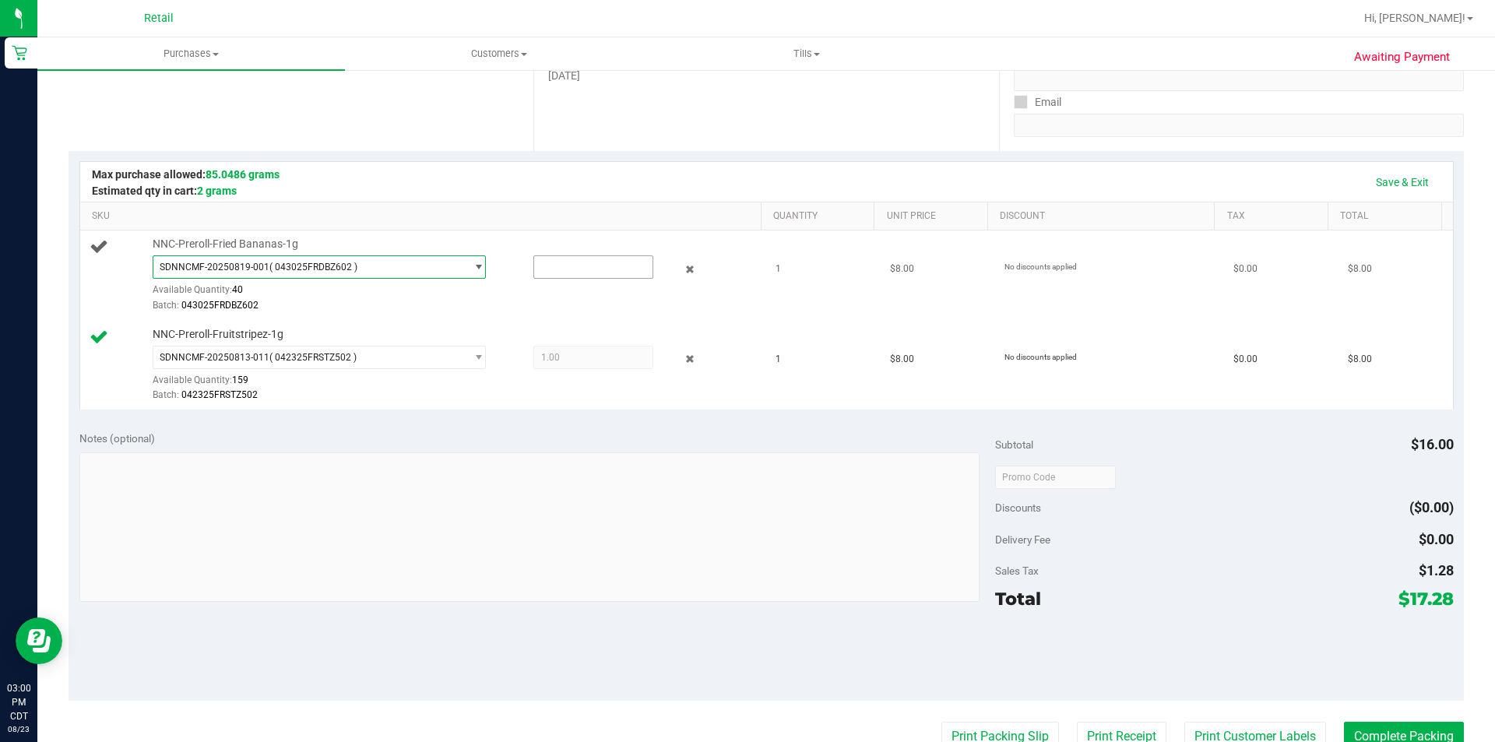
click at [555, 267] on input "text" at bounding box center [593, 267] width 118 height 22
type input "1"
type input "1.0000"
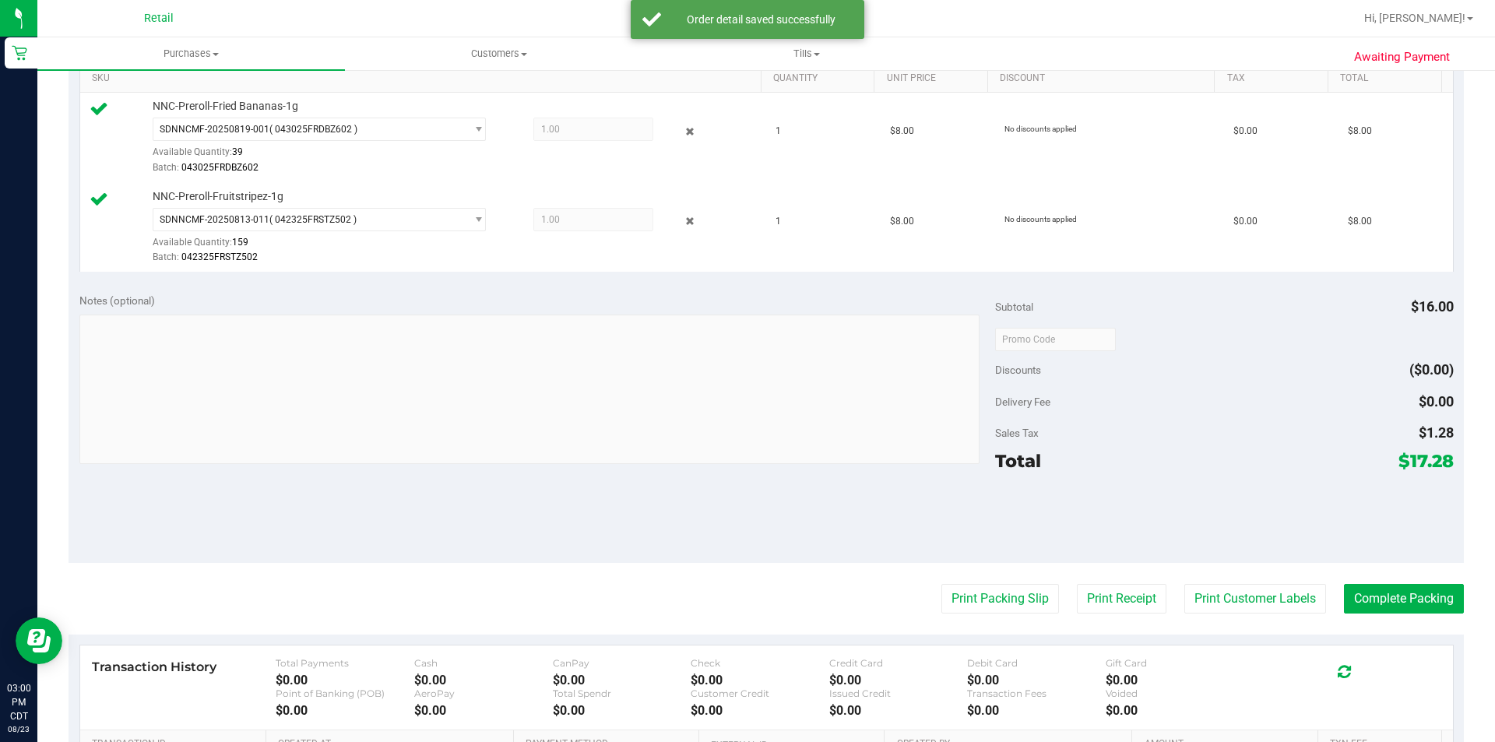
scroll to position [405, 0]
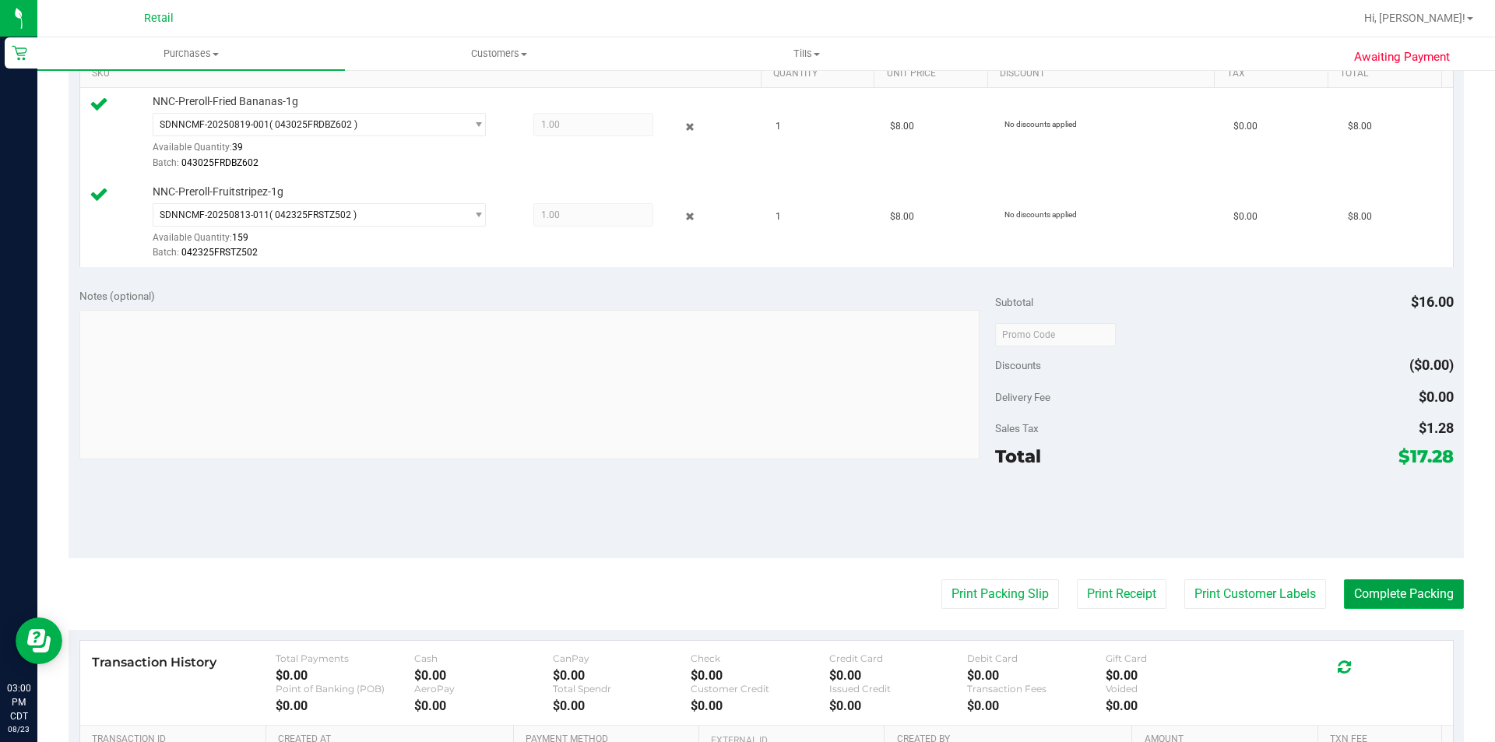
click at [1392, 600] on button "Complete Packing" at bounding box center [1404, 594] width 120 height 30
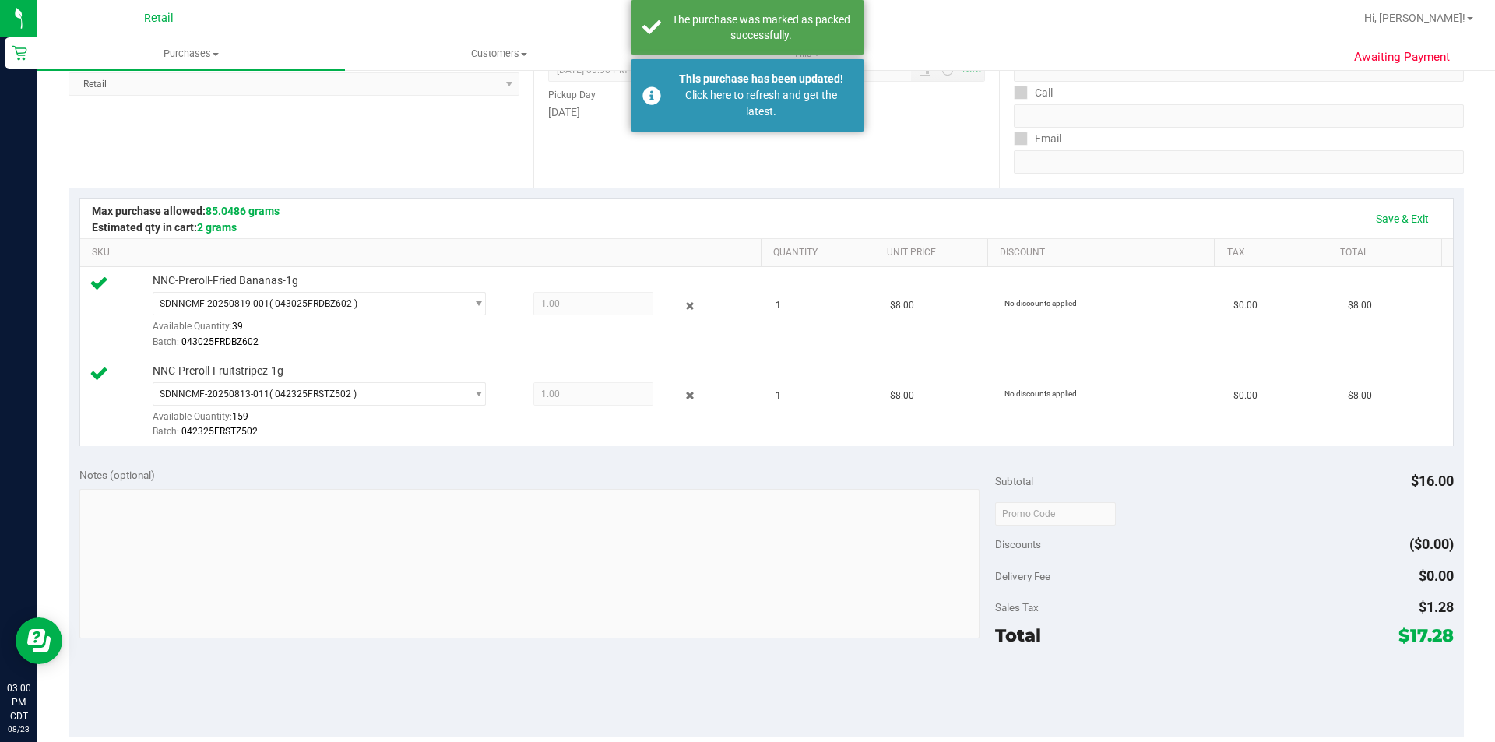
scroll to position [225, 0]
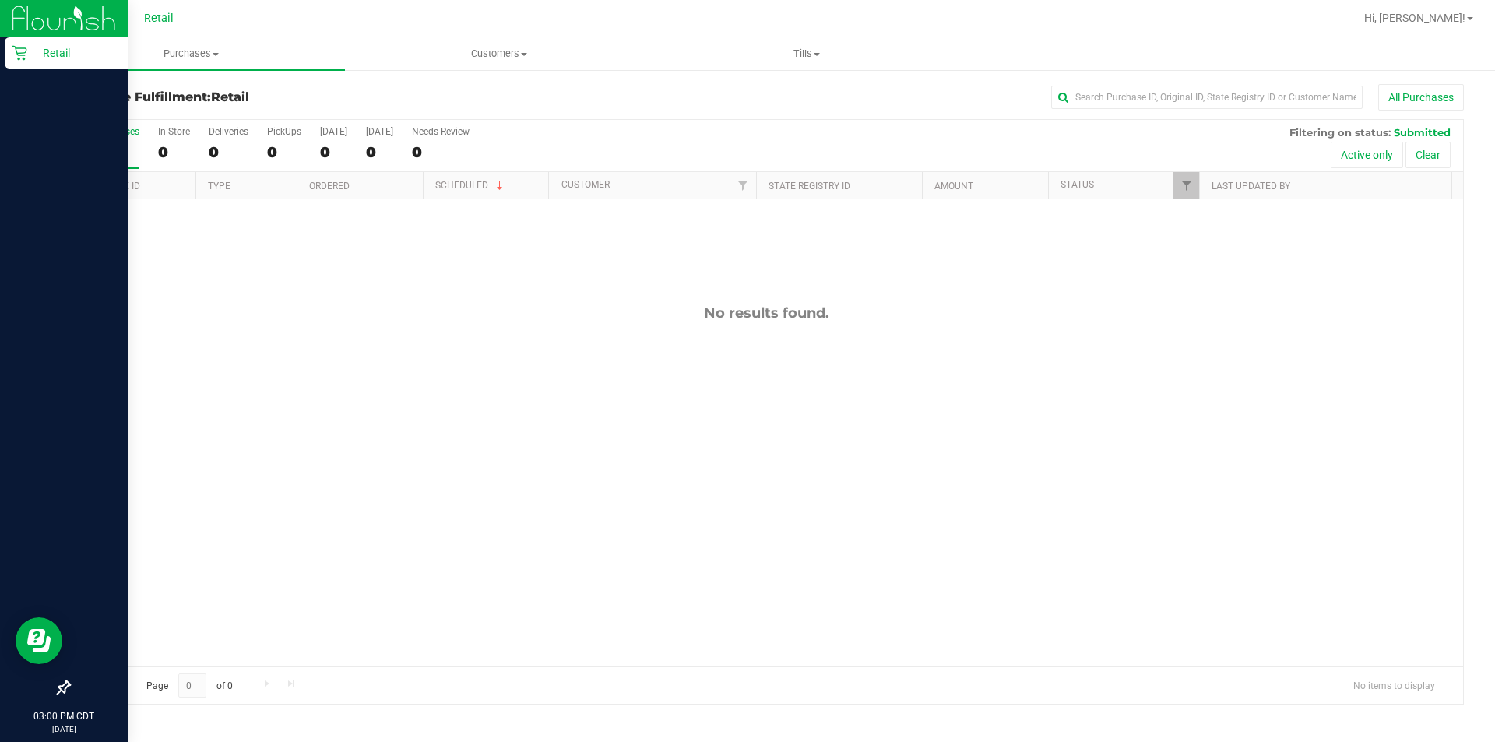
click at [23, 58] on icon at bounding box center [20, 53] width 16 height 16
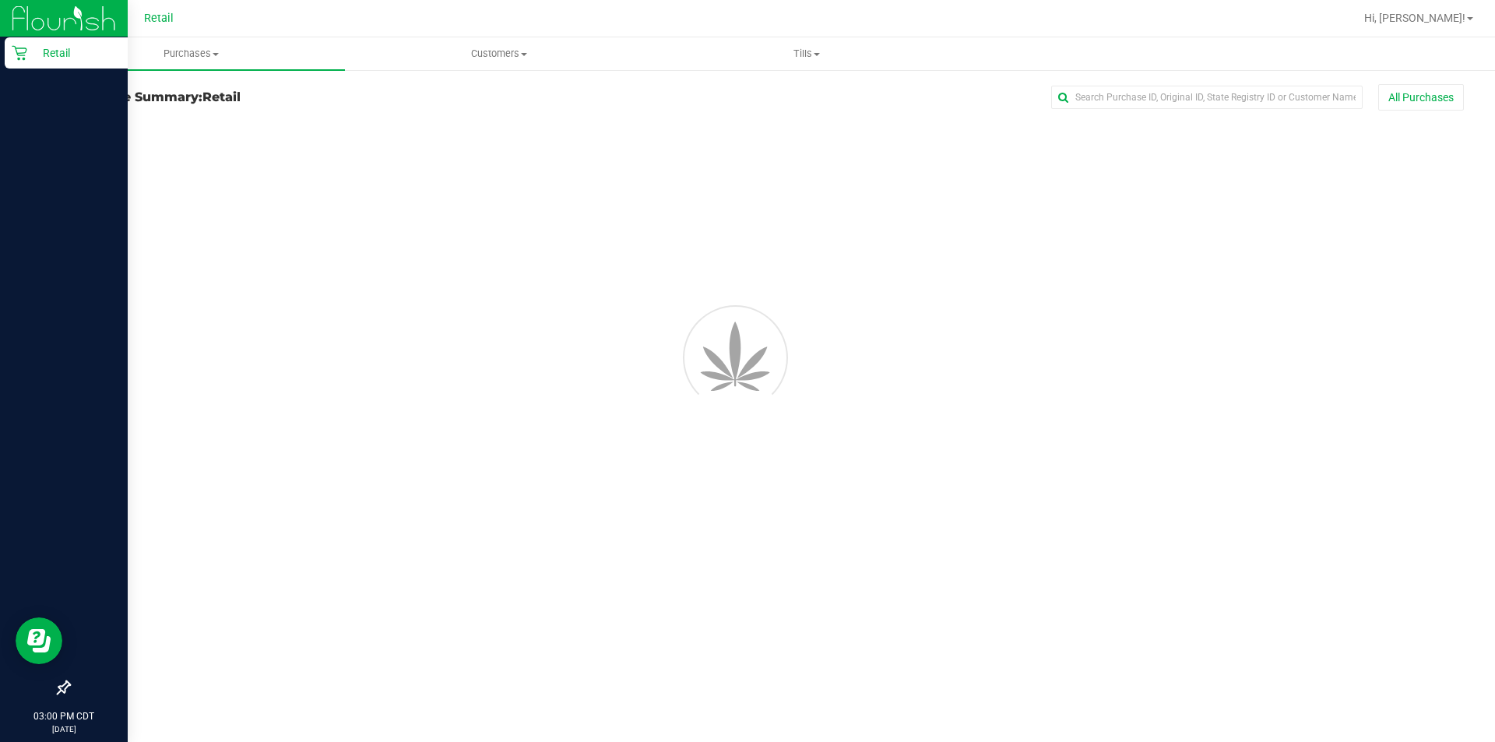
click at [56, 60] on p "Retail" at bounding box center [73, 53] width 93 height 19
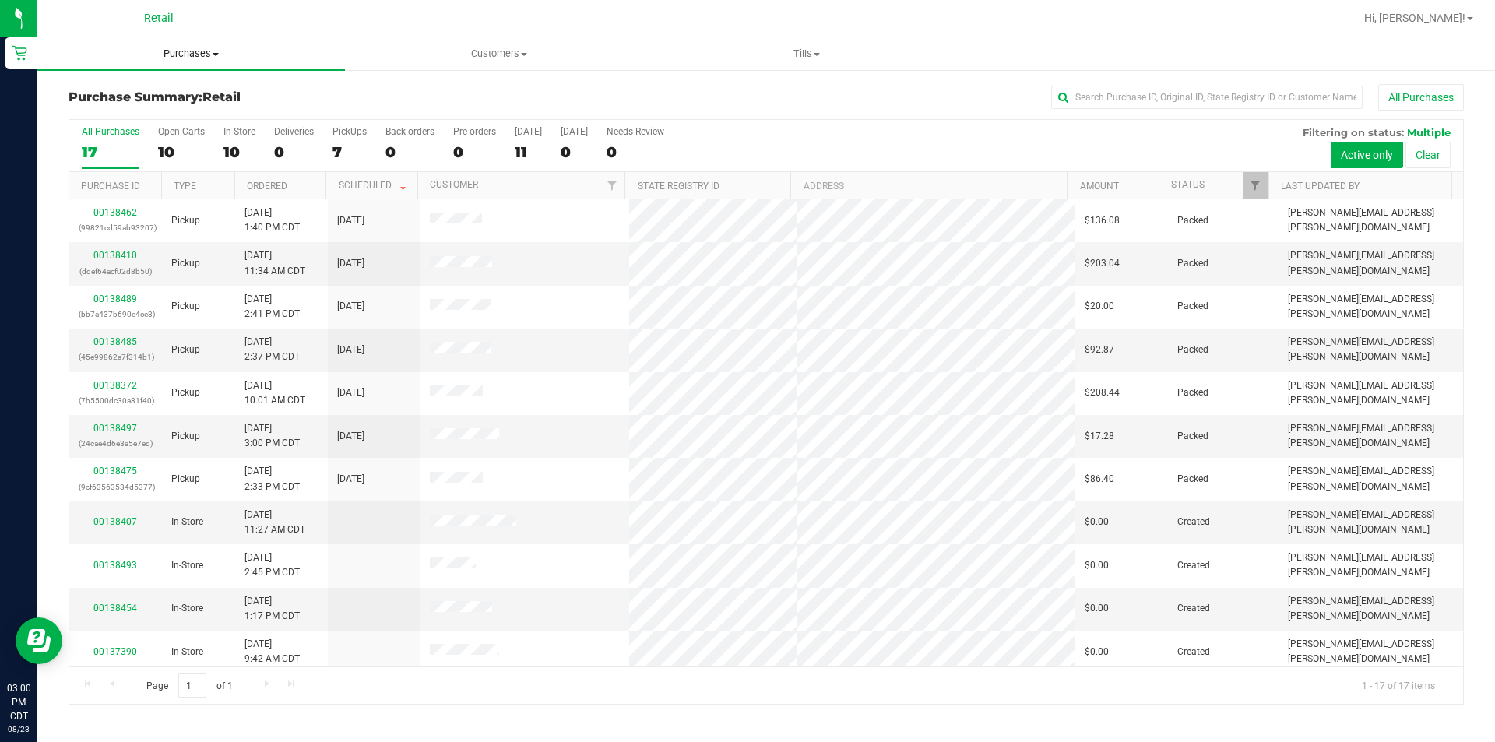
click at [341, 44] on uib-tab-heading "Purchases Summary of purchases Fulfillment All purchases" at bounding box center [191, 53] width 308 height 33
click at [109, 428] on link "00138497" at bounding box center [115, 427] width 44 height 11
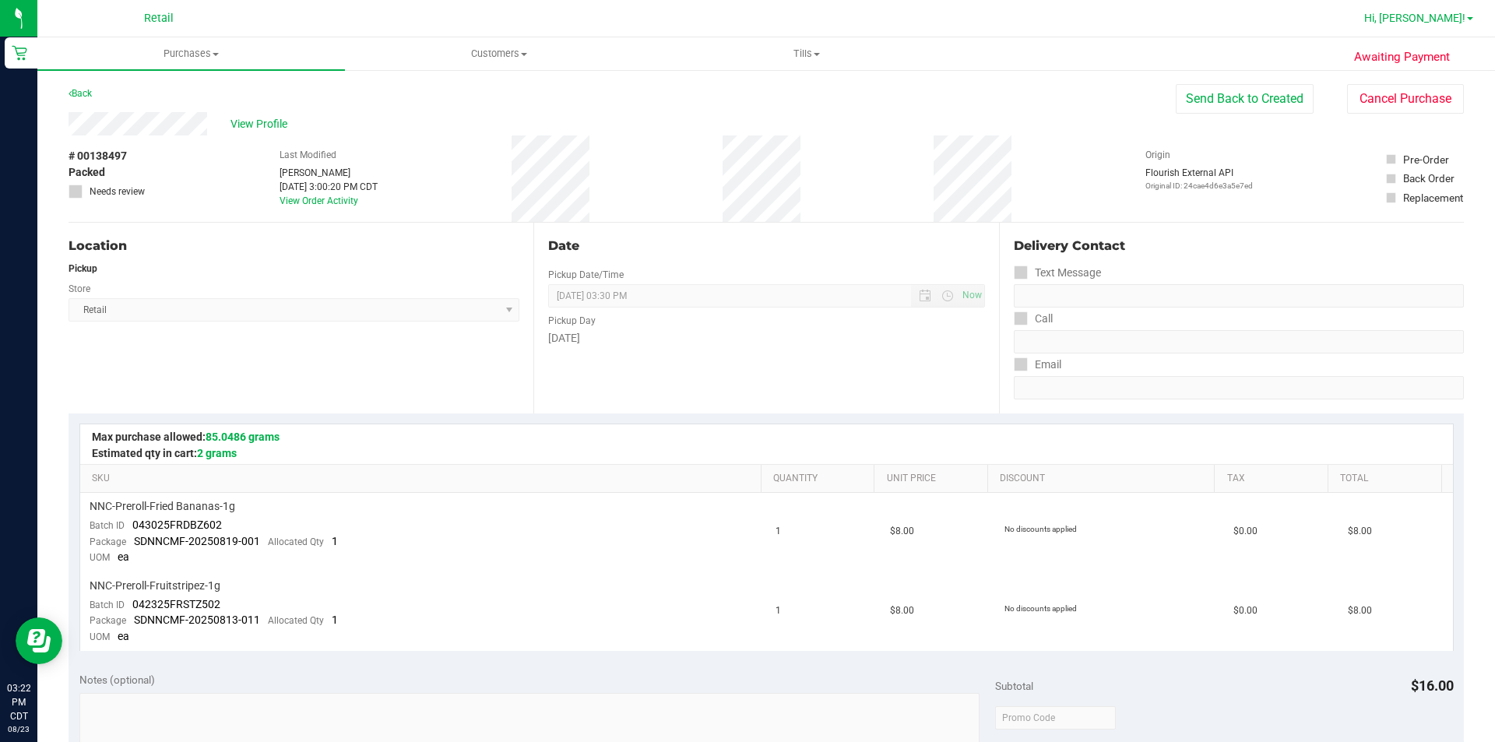
click at [1463, 15] on span "Hi, [PERSON_NAME]!" at bounding box center [1414, 18] width 101 height 12
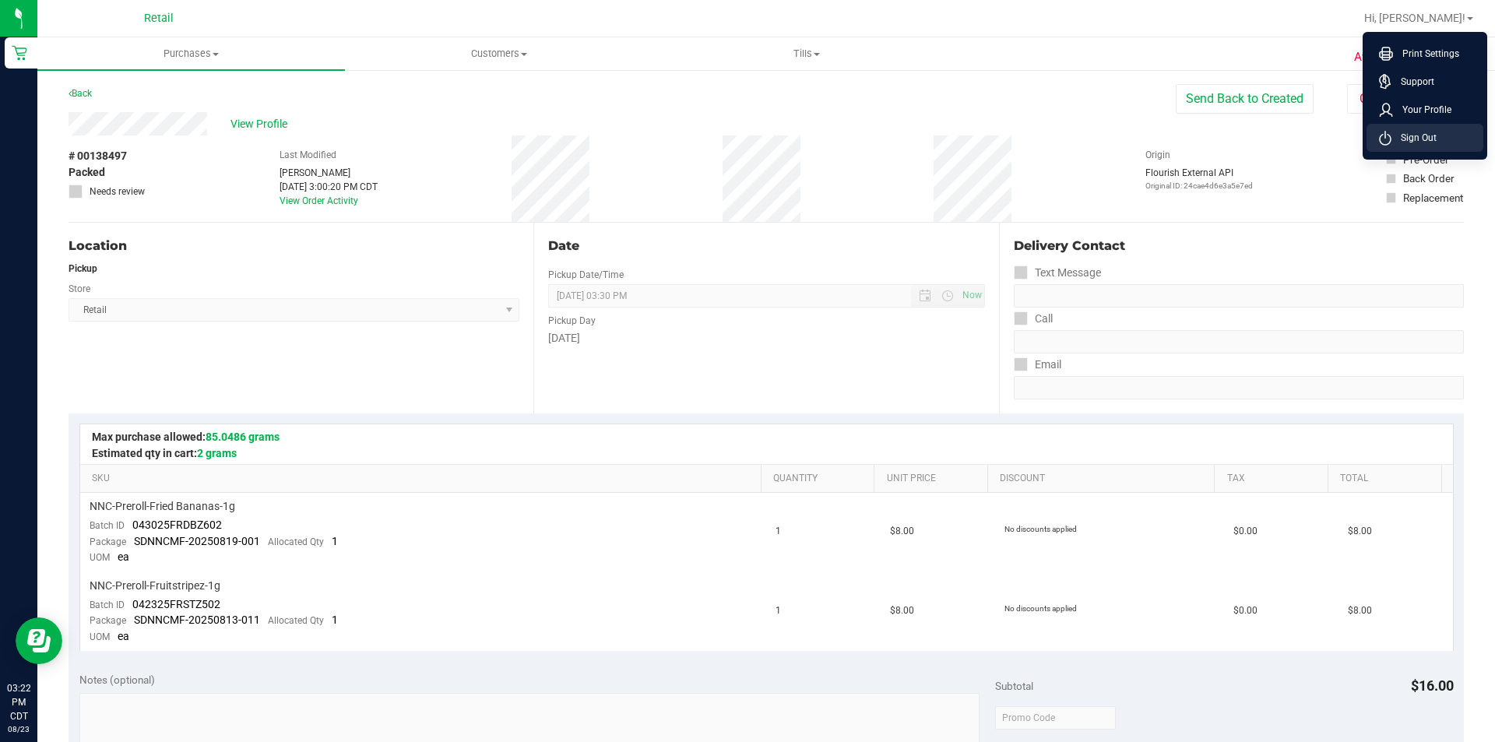
click at [1405, 145] on span "Sign Out" at bounding box center [1414, 138] width 45 height 16
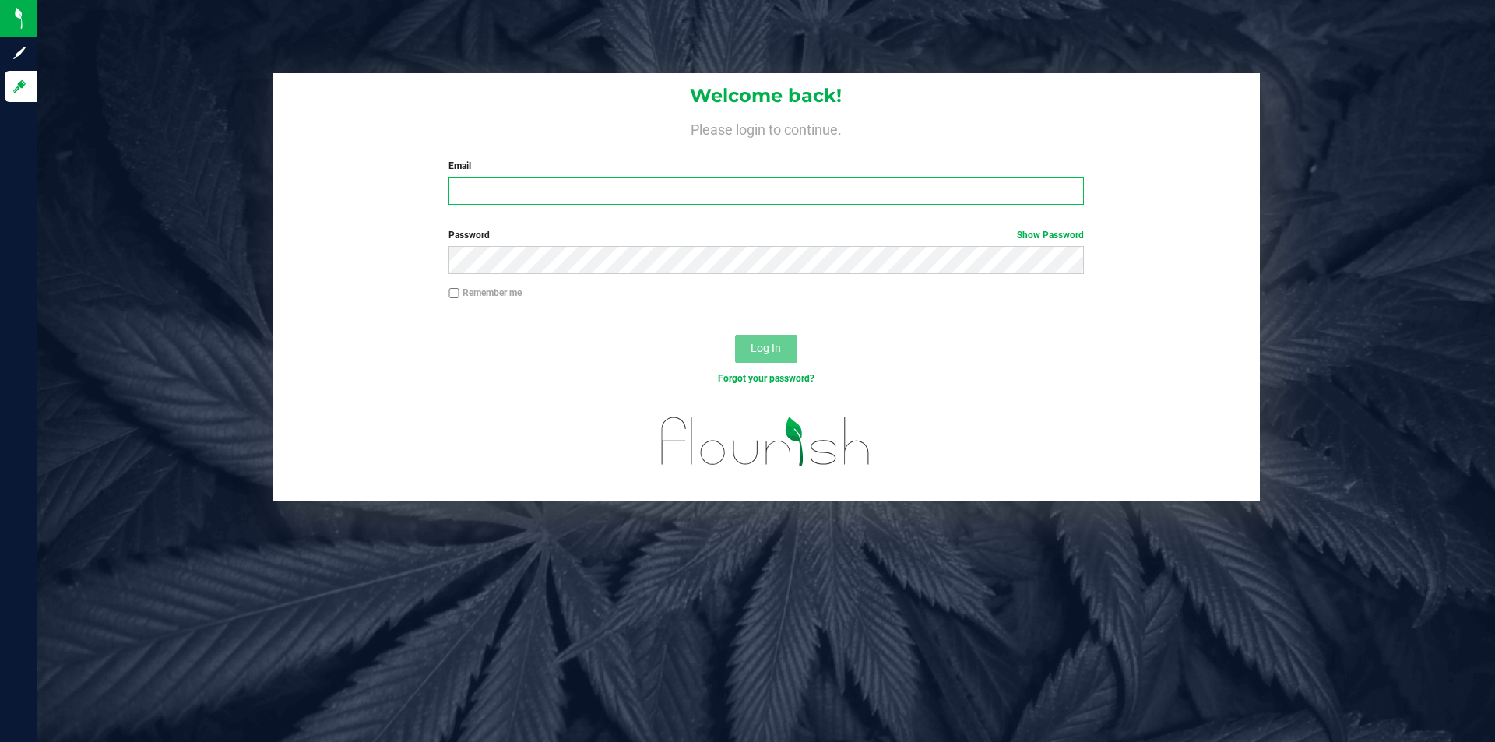
click at [521, 188] on input "Email" at bounding box center [766, 191] width 635 height 28
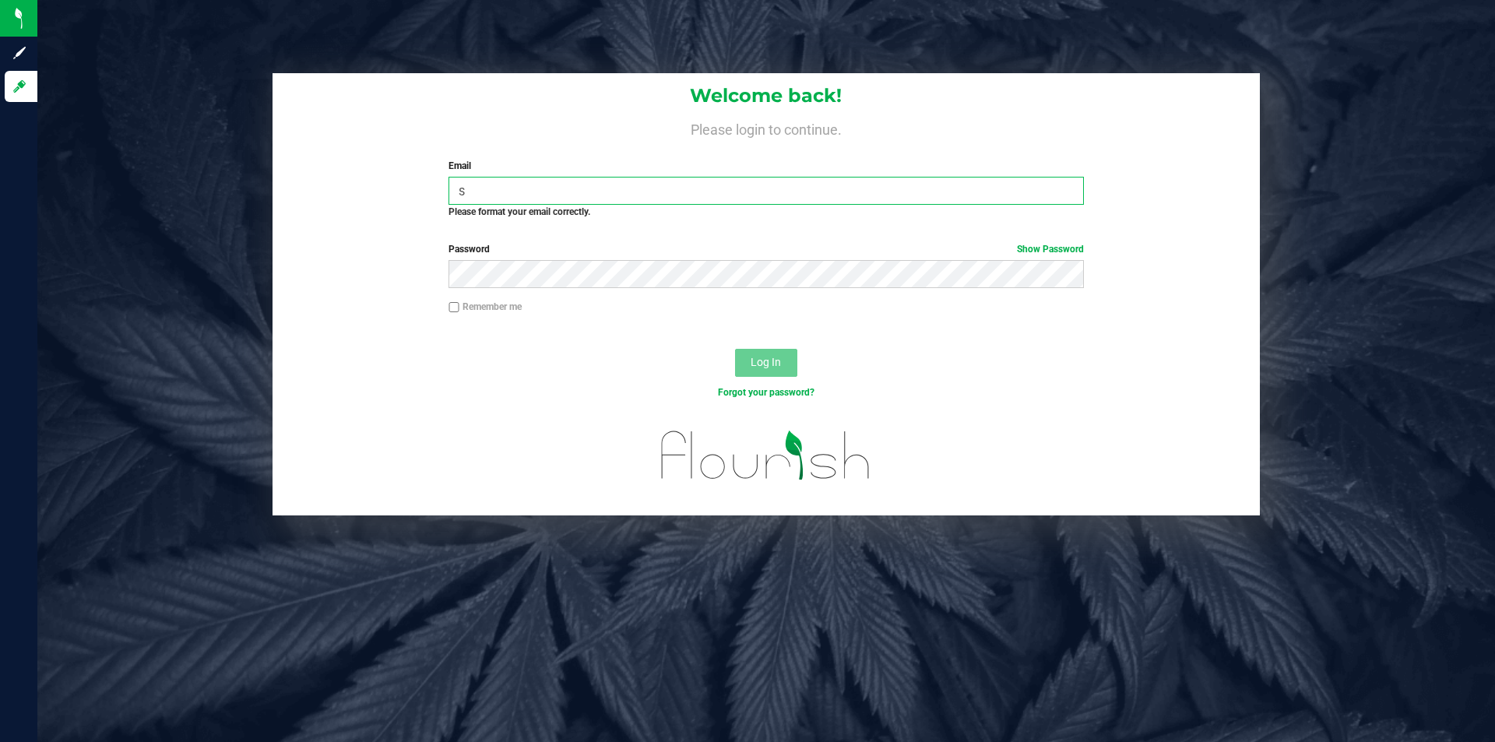
type input "[PERSON_NAME][EMAIL_ADDRESS][PERSON_NAME][DOMAIN_NAME]"
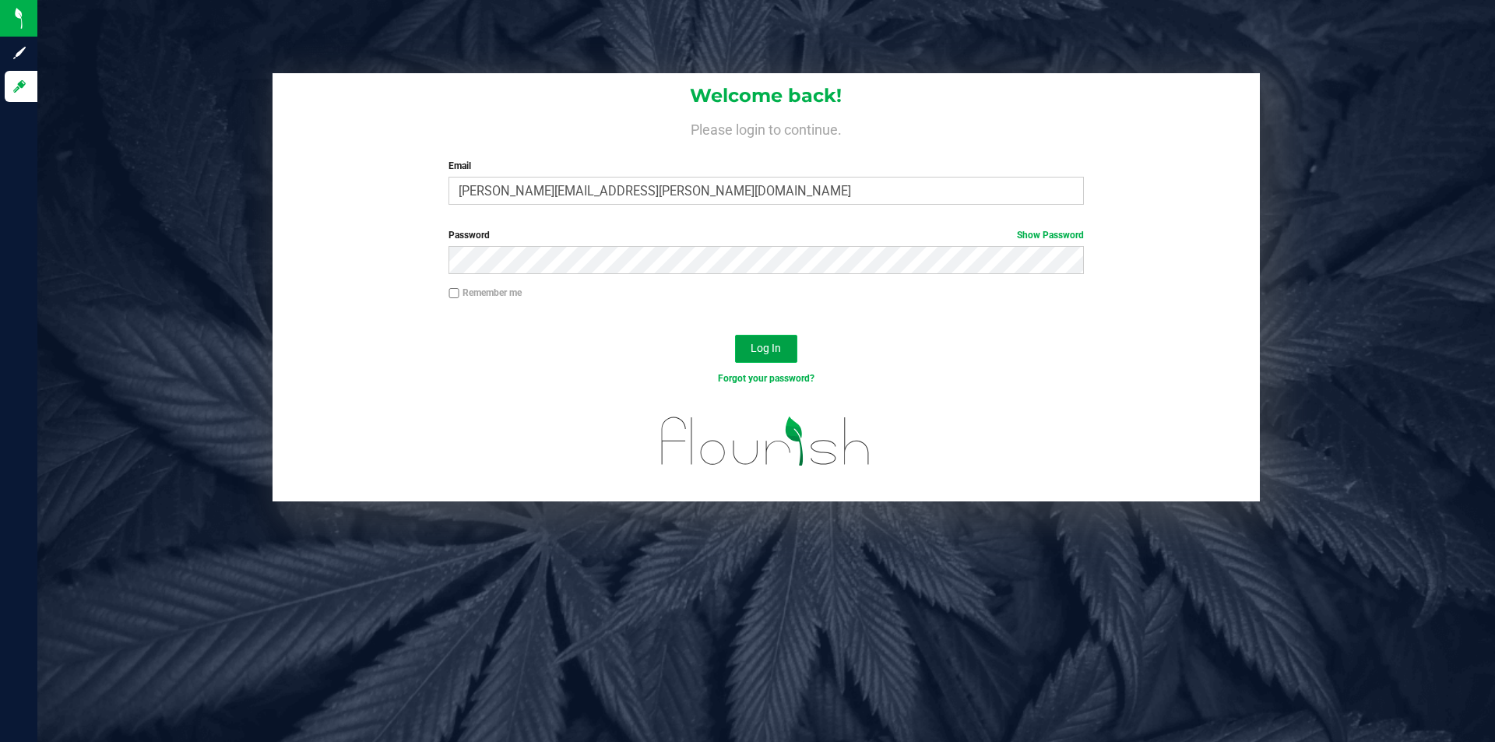
click at [777, 354] on span "Log In" at bounding box center [766, 348] width 30 height 12
